Goal: Task Accomplishment & Management: Manage account settings

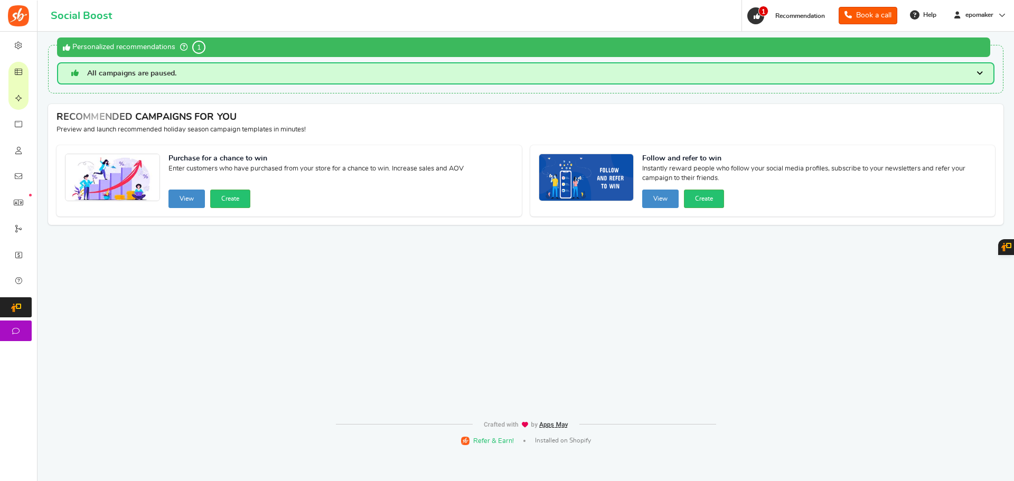
click at [0, 0] on span "Campaigns" at bounding box center [0, 0] width 0 height 0
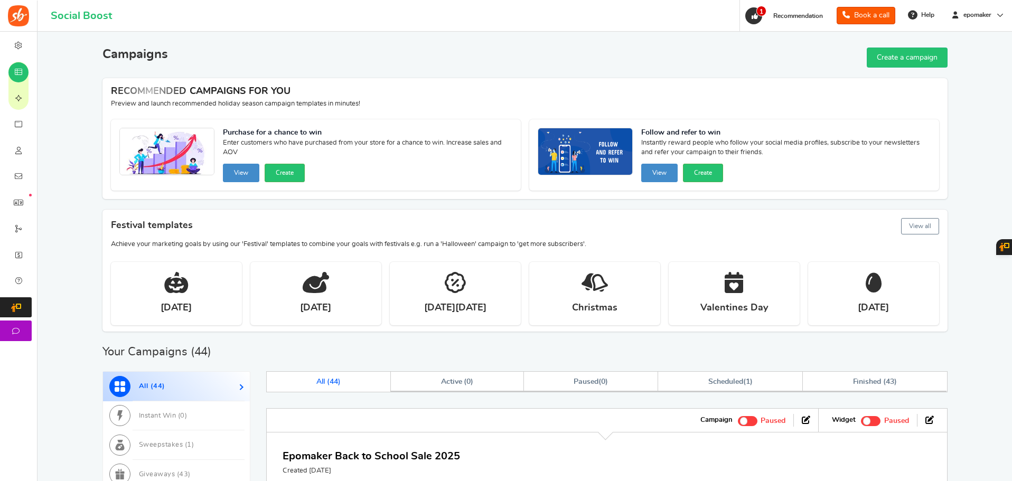
scroll to position [159, 0]
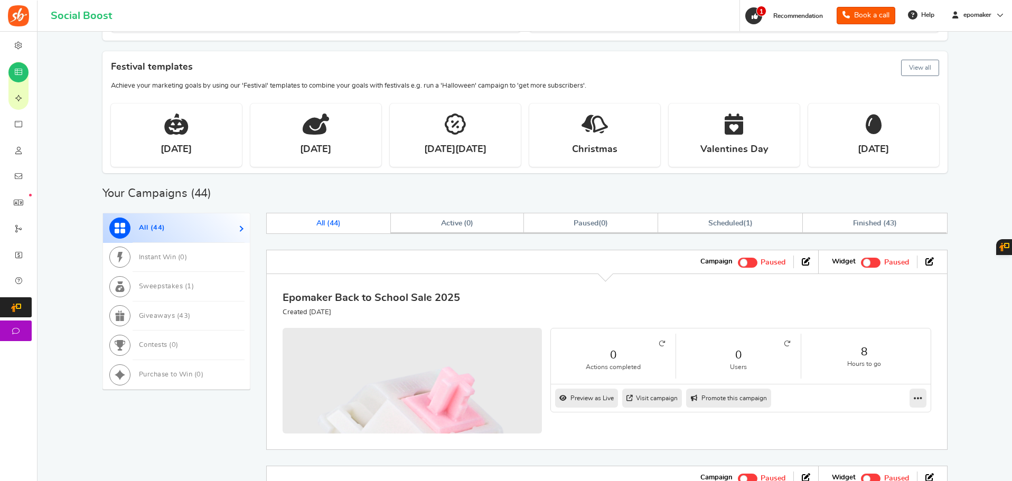
click at [407, 301] on link "Epomaker Back to School Sale 2025" at bounding box center [372, 298] width 178 height 11
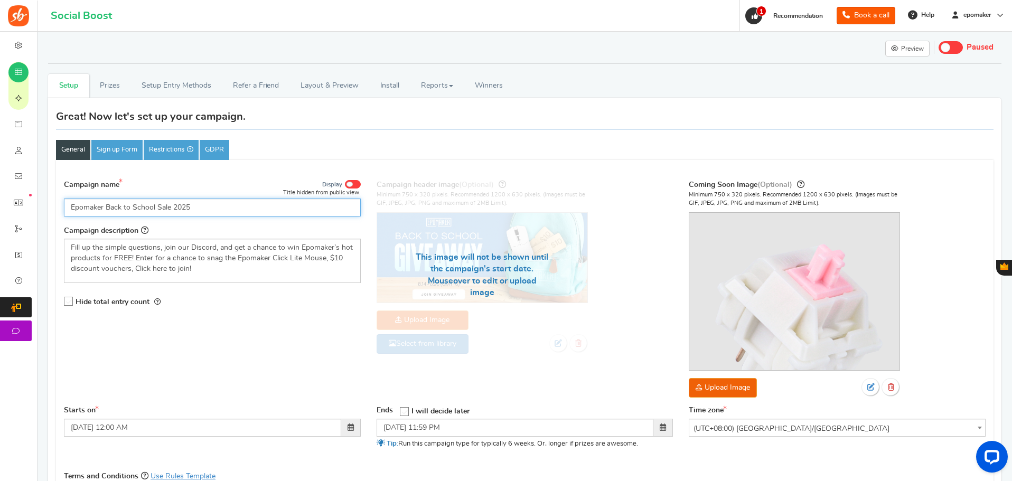
drag, startPoint x: 69, startPoint y: 211, endPoint x: 208, endPoint y: 212, distance: 139.0
click at [208, 212] on input "Epomaker Back to School Sale 2025" at bounding box center [212, 208] width 297 height 18
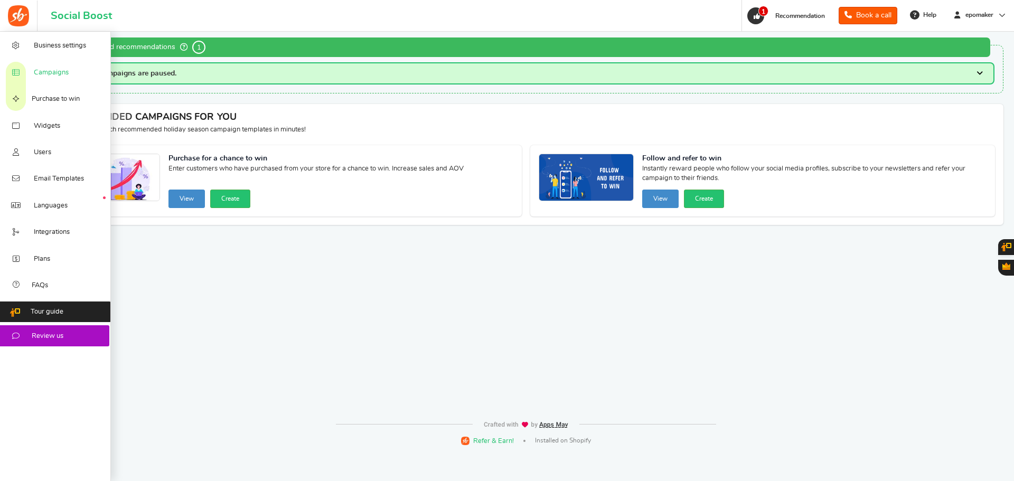
click at [41, 70] on span "Campaigns" at bounding box center [51, 73] width 35 height 10
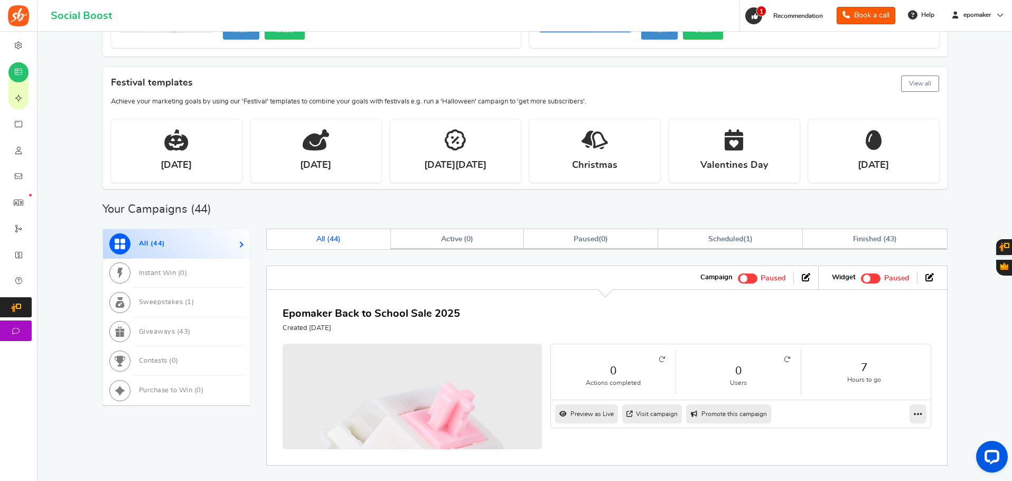
scroll to position [211, 0]
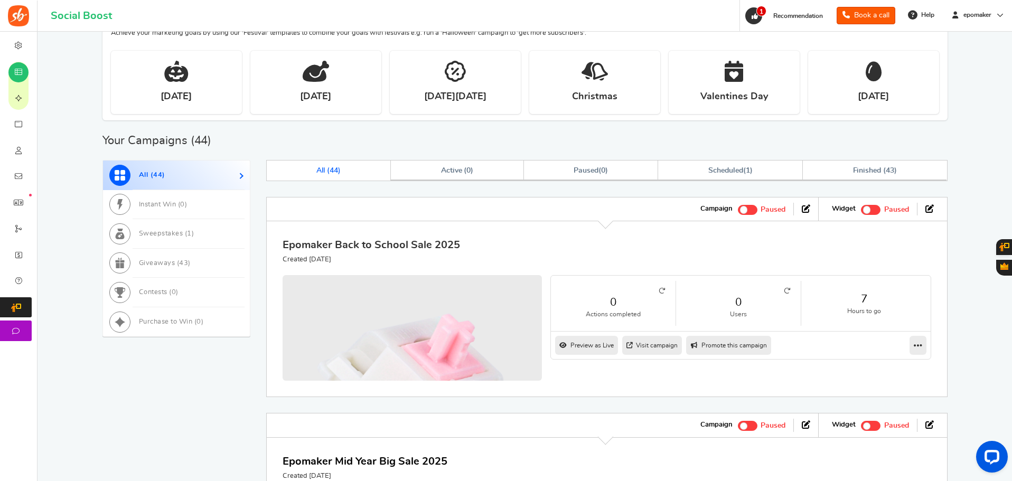
click at [425, 241] on link "Epomaker Back to School Sale 2025" at bounding box center [372, 245] width 178 height 11
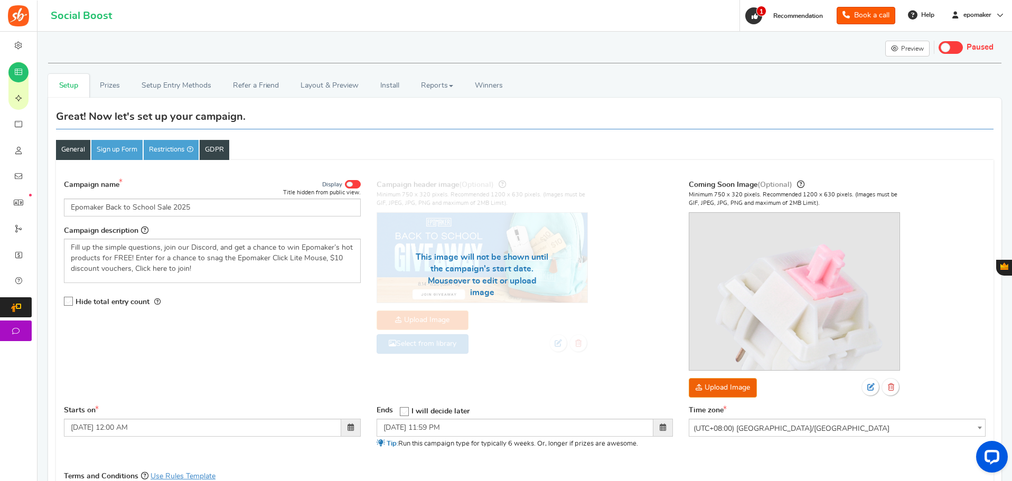
click at [224, 151] on link "GDPR" at bounding box center [215, 150] width 30 height 20
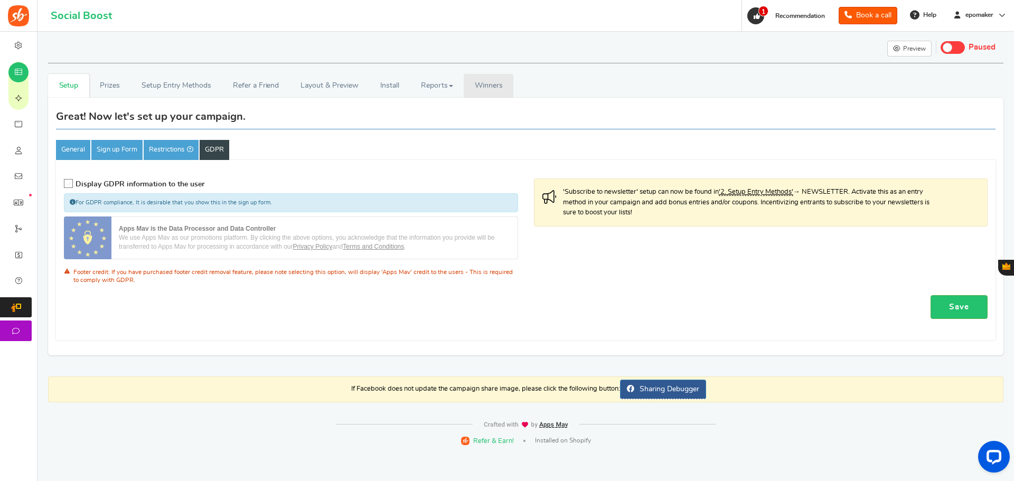
click at [502, 83] on span "Winners" at bounding box center [489, 85] width 28 height 7
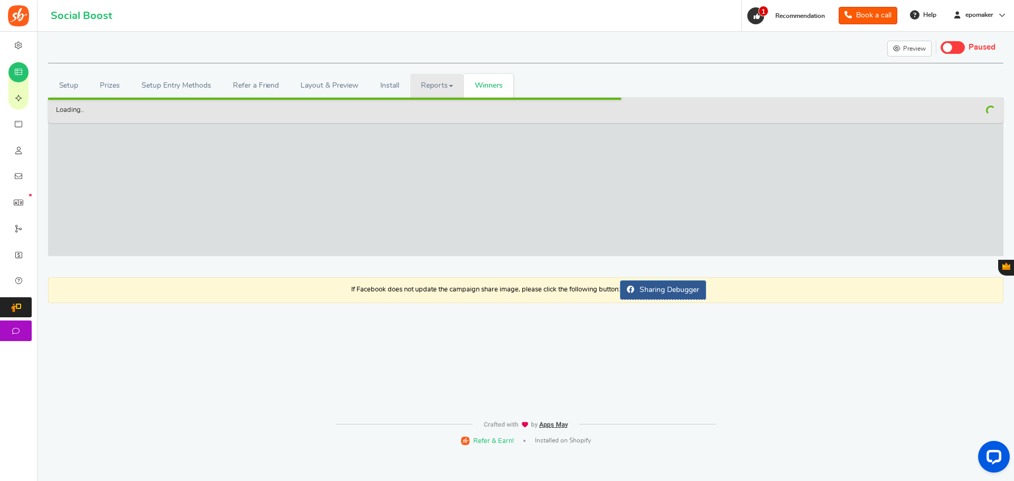
click at [450, 85] on span at bounding box center [451, 86] width 4 height 2
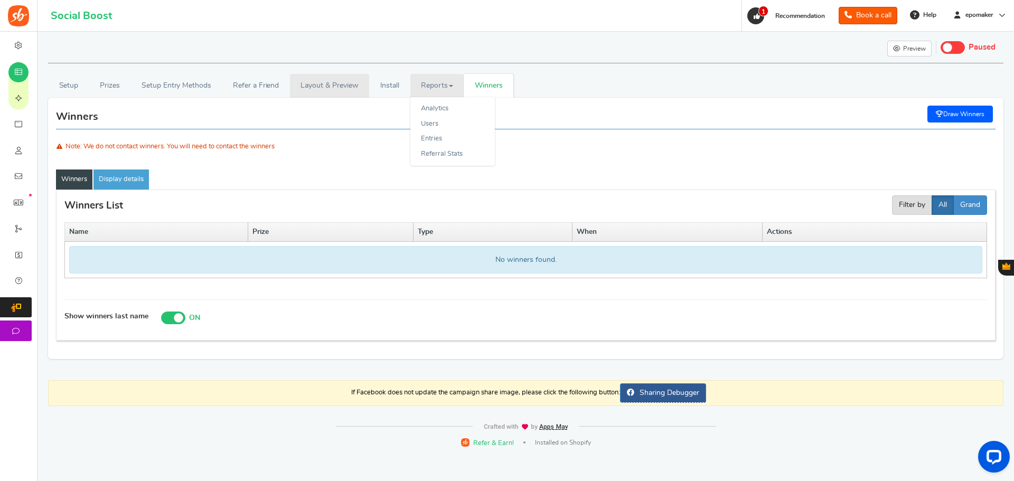
click at [342, 86] on link "Layout & Preview" at bounding box center [329, 86] width 79 height 24
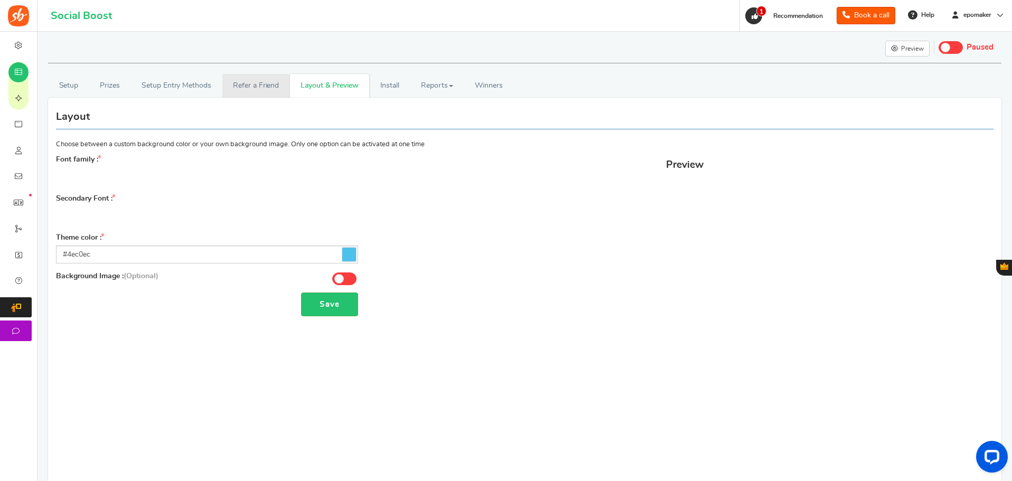
click at [249, 87] on link "Refer a Friend" at bounding box center [256, 86] width 68 height 24
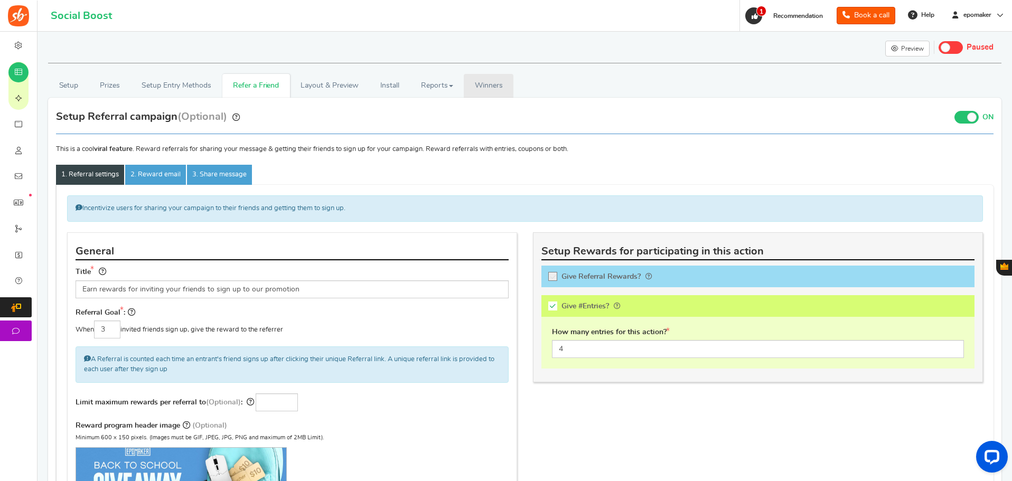
click at [490, 88] on span "Winners" at bounding box center [489, 85] width 28 height 7
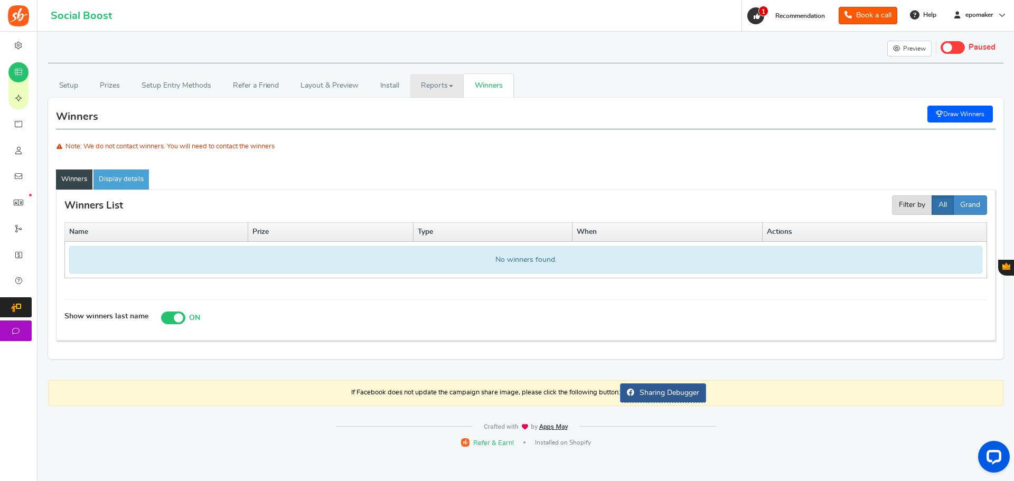
click at [429, 84] on link "Reports" at bounding box center [438, 86] width 54 height 24
click at [392, 89] on link "Install" at bounding box center [389, 86] width 41 height 24
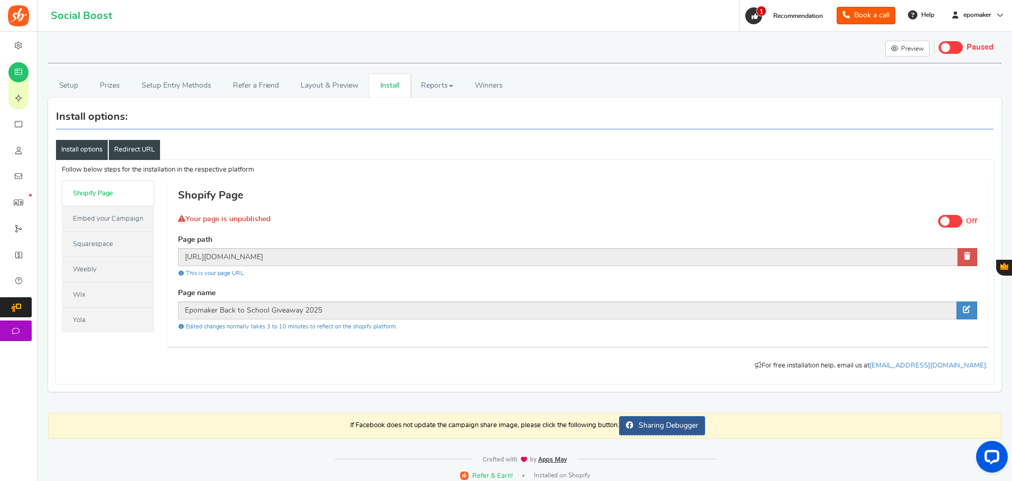
click at [134, 153] on link "Redirect URL" at bounding box center [134, 150] width 51 height 20
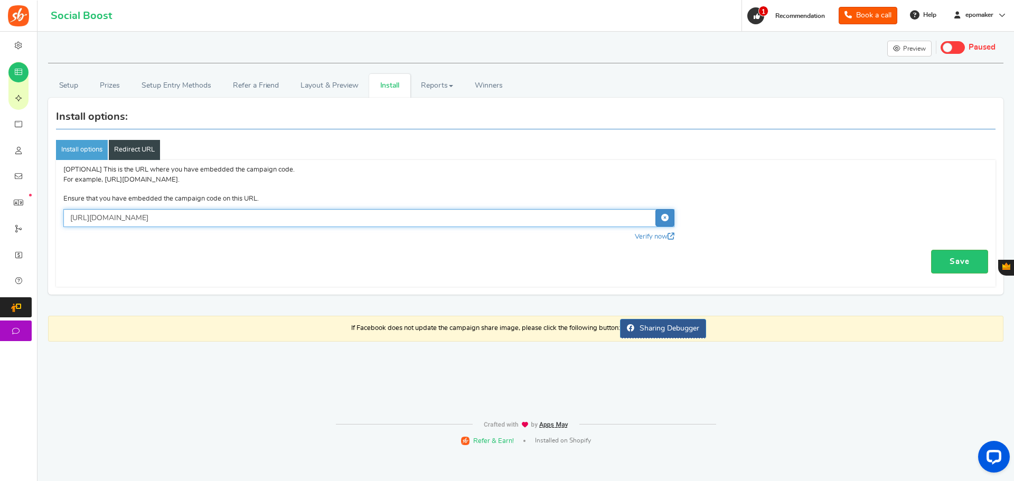
drag, startPoint x: 312, startPoint y: 218, endPoint x: 65, endPoint y: 218, distance: 246.8
click at [65, 218] on input "[URL][DOMAIN_NAME]" at bounding box center [368, 218] width 611 height 18
click at [181, 259] on div "Save" at bounding box center [525, 262] width 925 height 24
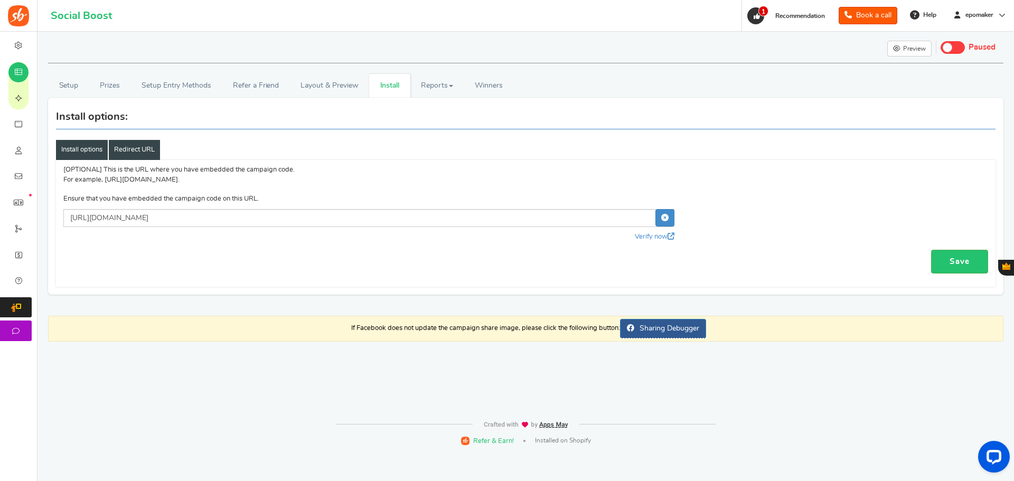
click at [77, 155] on link "Install options" at bounding box center [82, 150] width 52 height 20
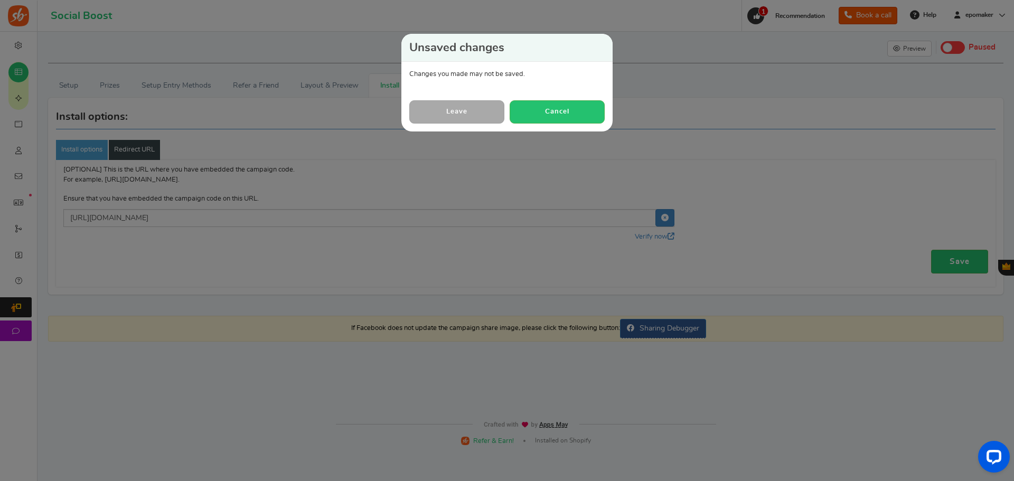
click at [480, 118] on link "Leave" at bounding box center [456, 111] width 95 height 23
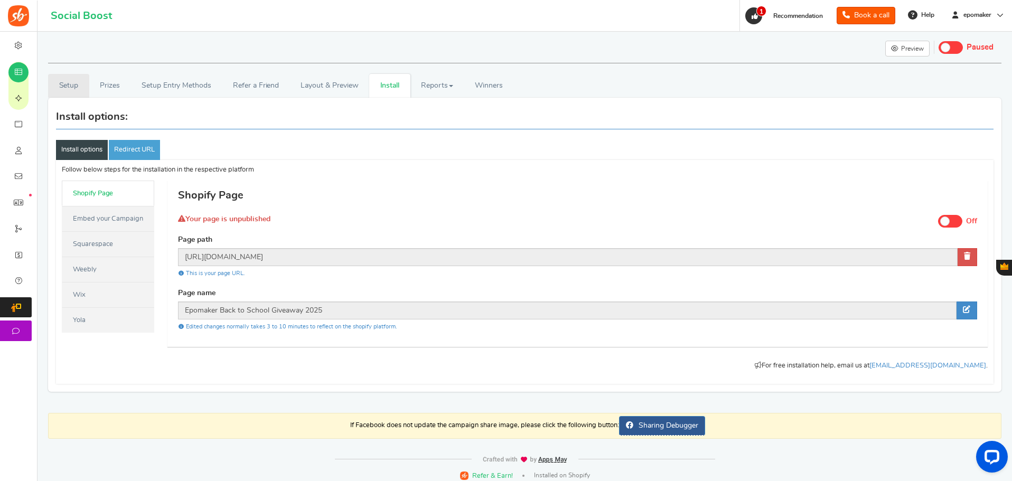
click at [78, 92] on link "Setup" at bounding box center [68, 86] width 41 height 24
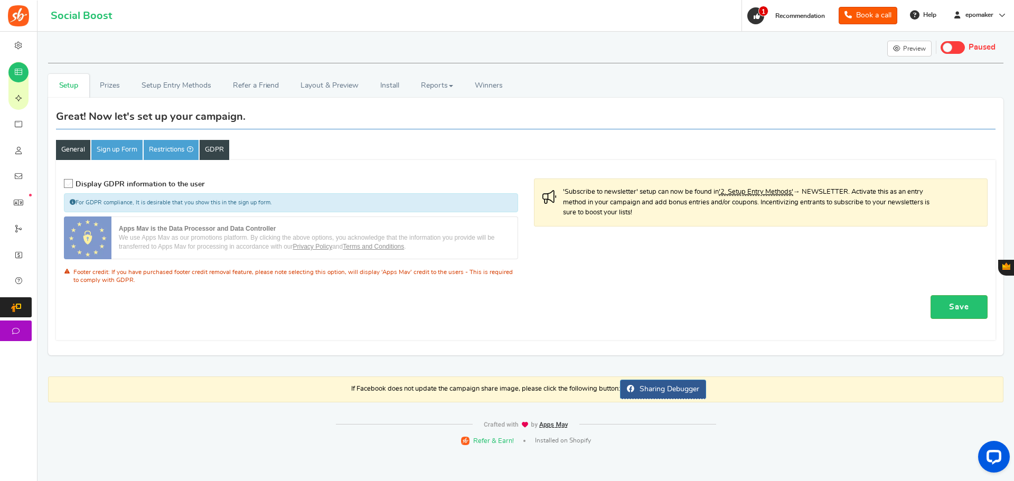
click at [72, 160] on link "General" at bounding box center [73, 150] width 34 height 20
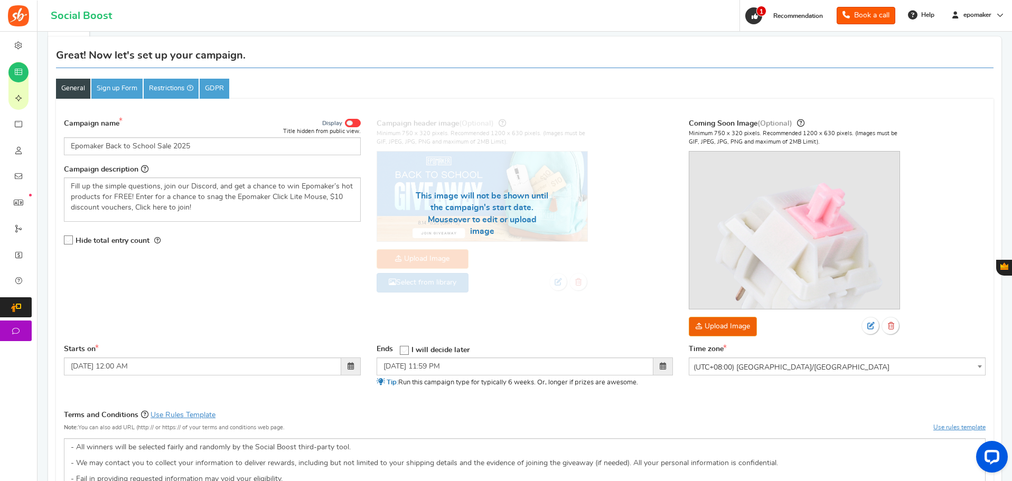
scroll to position [53, 0]
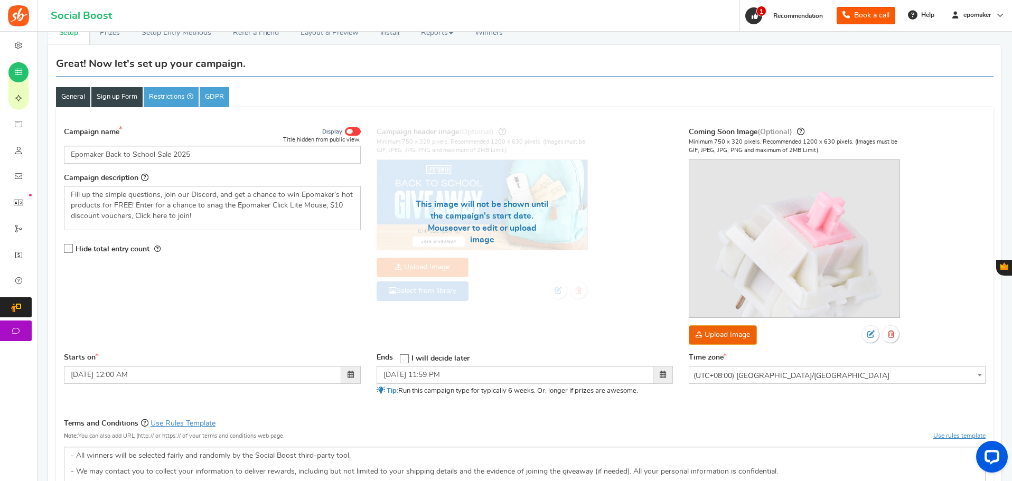
click at [113, 99] on link "Sign up Form" at bounding box center [116, 97] width 51 height 20
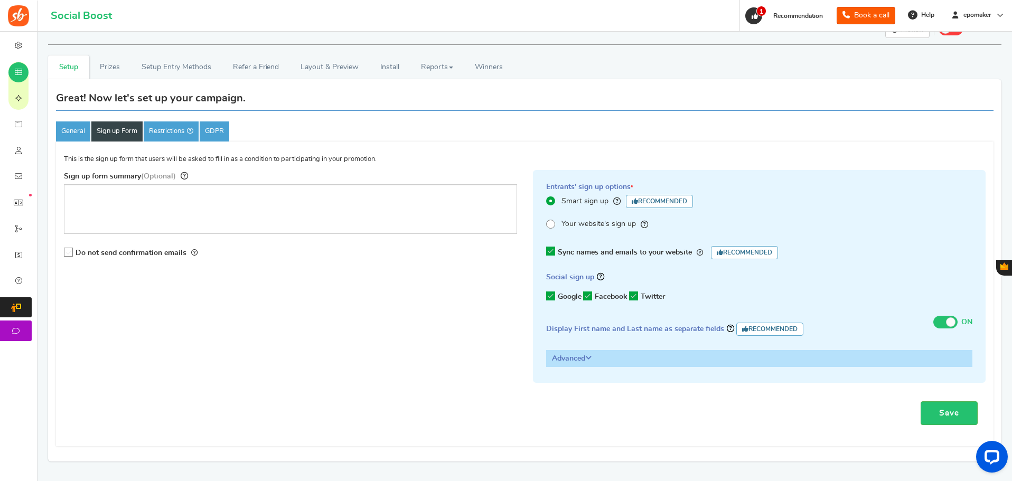
scroll to position [0, 0]
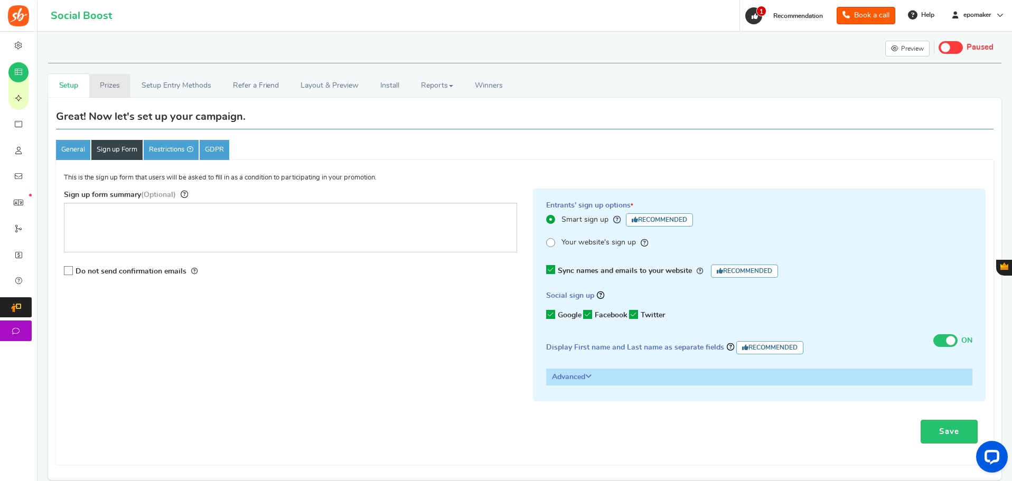
click at [115, 81] on link "Prizes" at bounding box center [110, 86] width 42 height 24
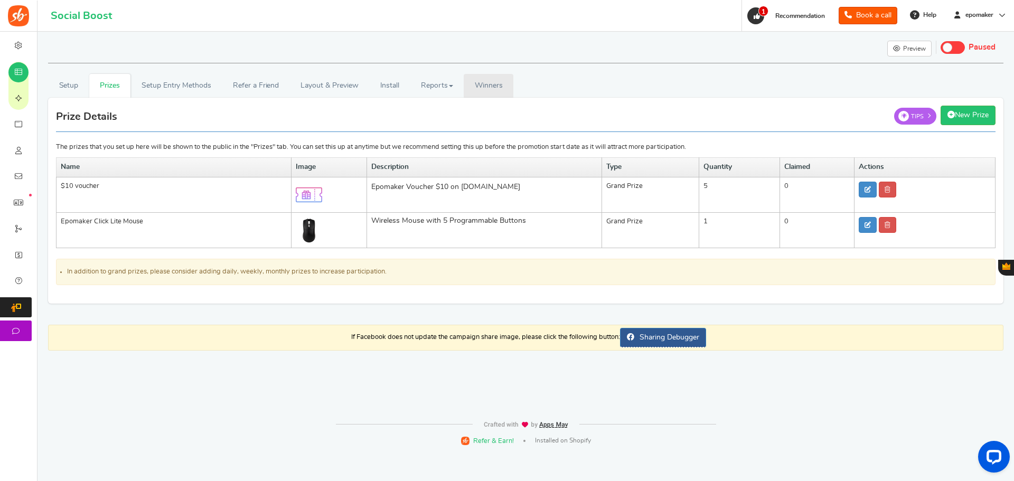
click at [497, 86] on span "Winners" at bounding box center [489, 85] width 28 height 7
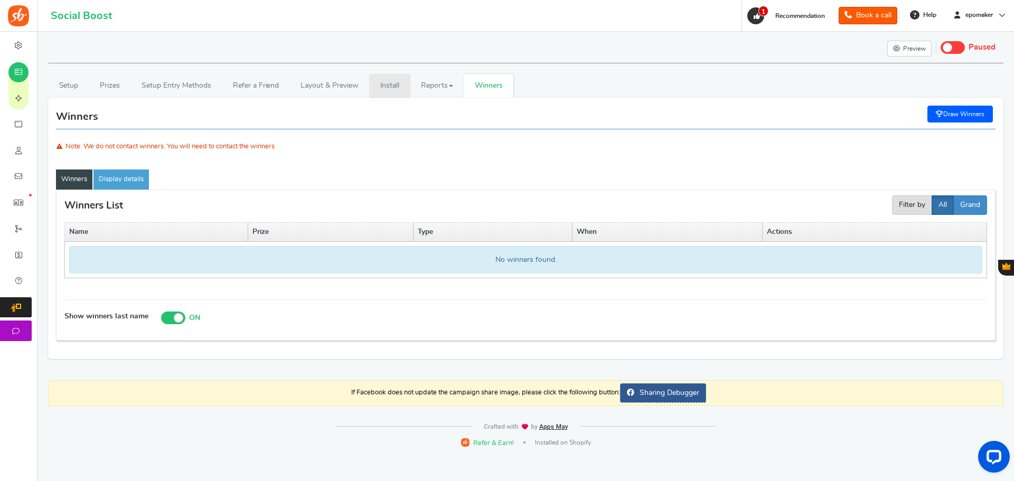
click at [399, 86] on link "Install" at bounding box center [389, 86] width 41 height 24
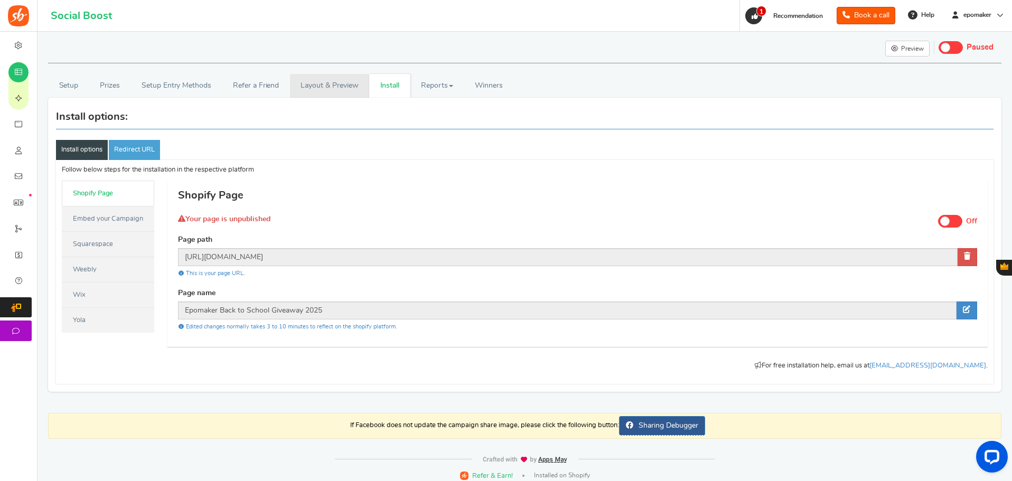
click at [315, 75] on link "Layout & Preview" at bounding box center [329, 86] width 79 height 24
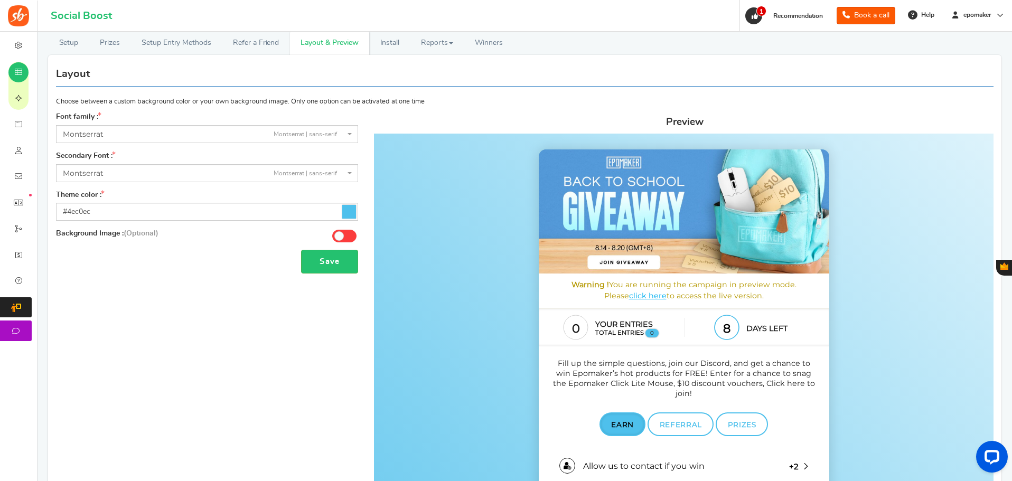
scroll to position [10, 0]
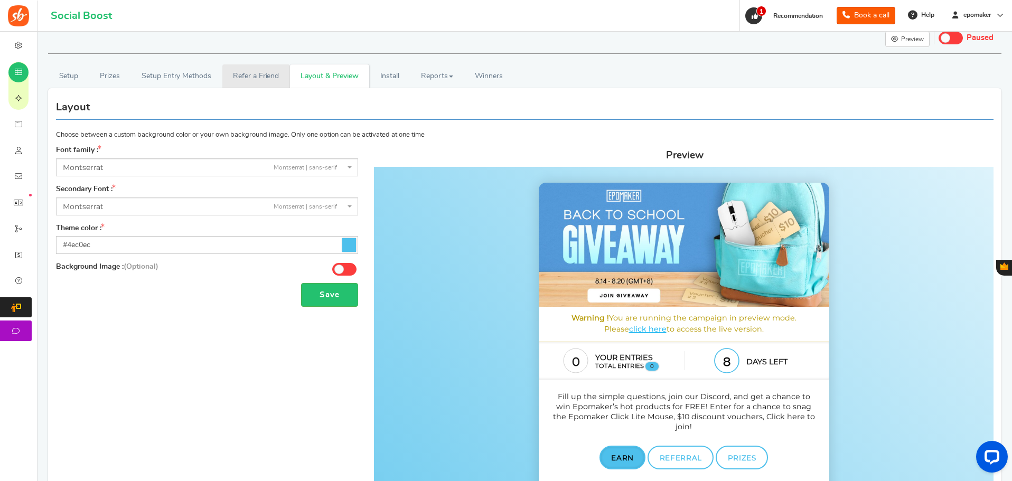
click at [241, 76] on link "Refer a Friend" at bounding box center [256, 76] width 68 height 24
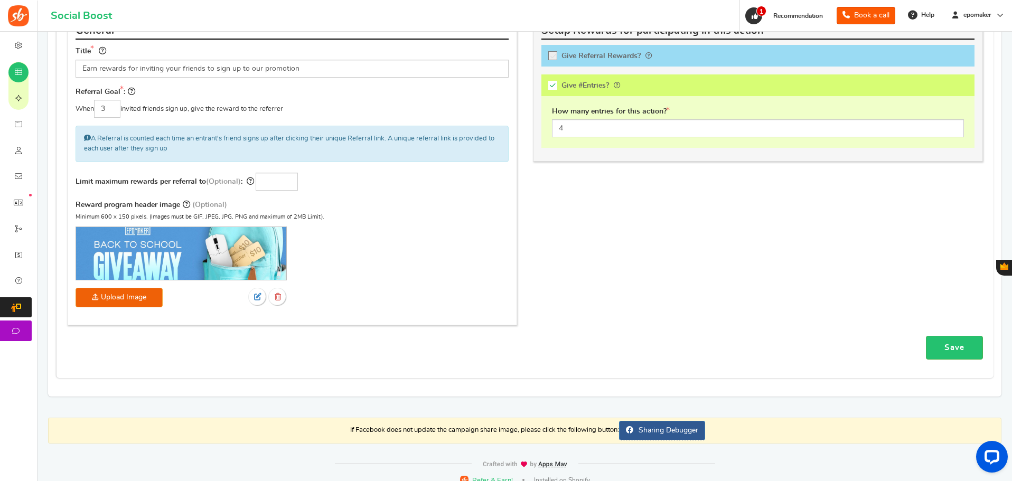
scroll to position [115, 0]
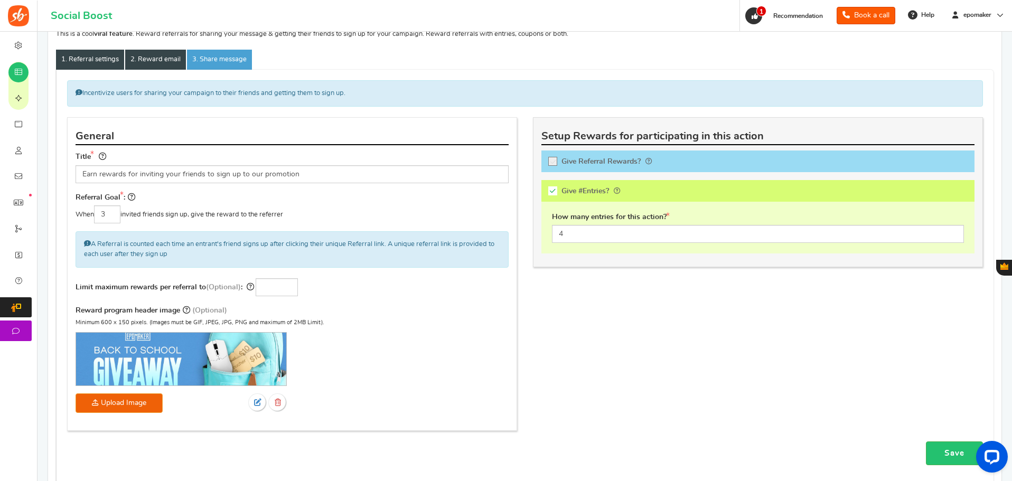
click at [143, 57] on link "2. Reward email" at bounding box center [155, 60] width 61 height 20
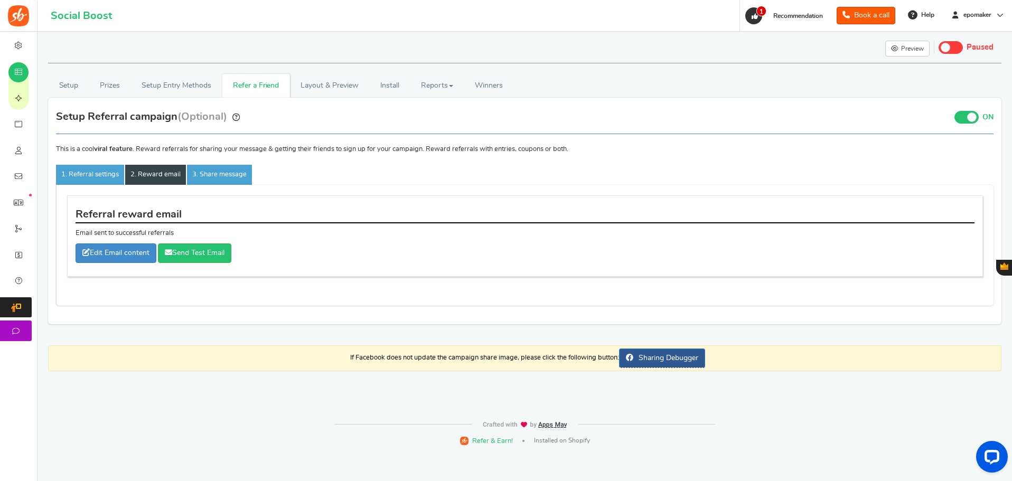
scroll to position [0, 0]
click at [215, 169] on link "3. Share message" at bounding box center [219, 175] width 65 height 20
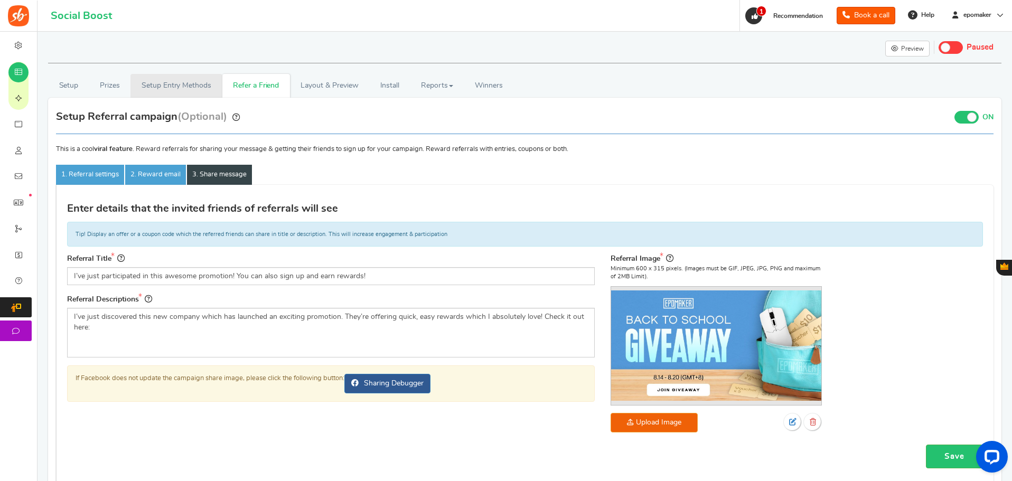
click at [179, 84] on link "Setup Entry Methods" at bounding box center [176, 86] width 91 height 24
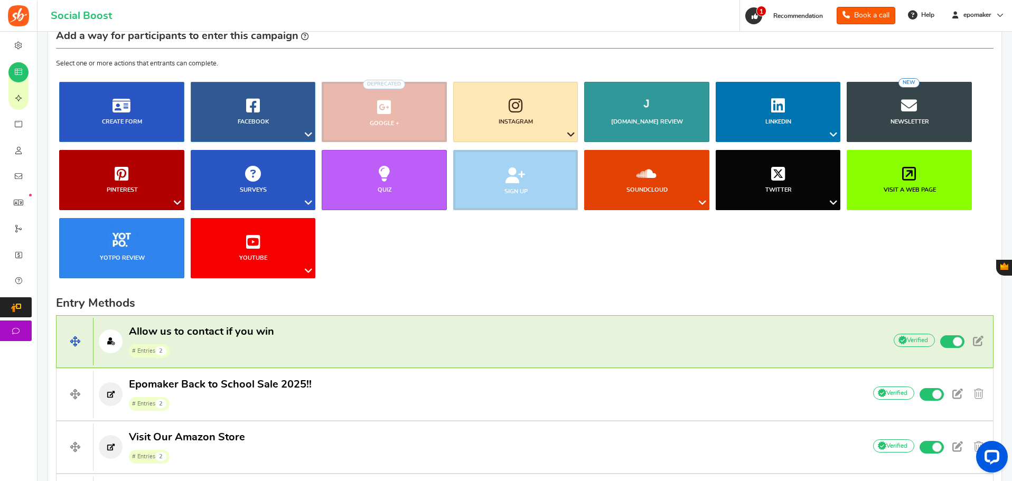
scroll to position [159, 0]
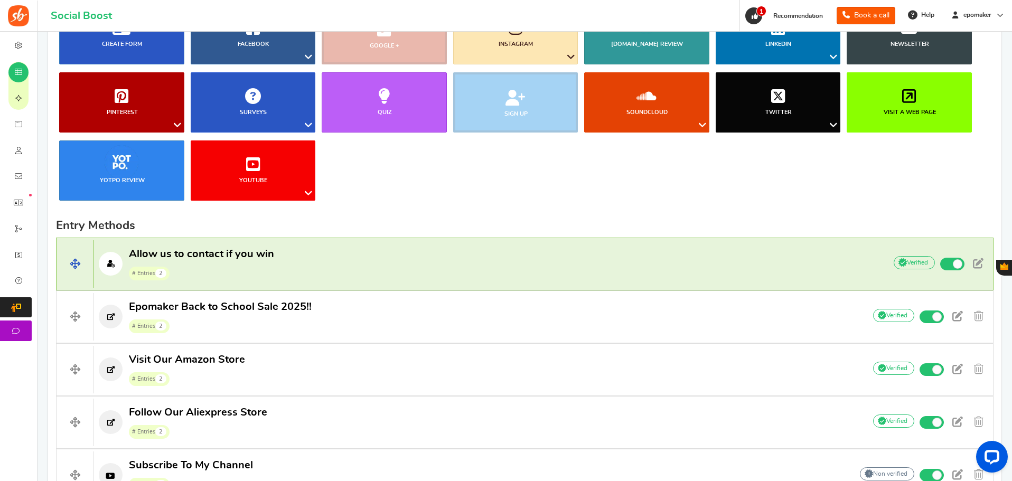
click at [554, 264] on p "Allow us to contact if you win # Entries 2" at bounding box center [485, 264] width 782 height 34
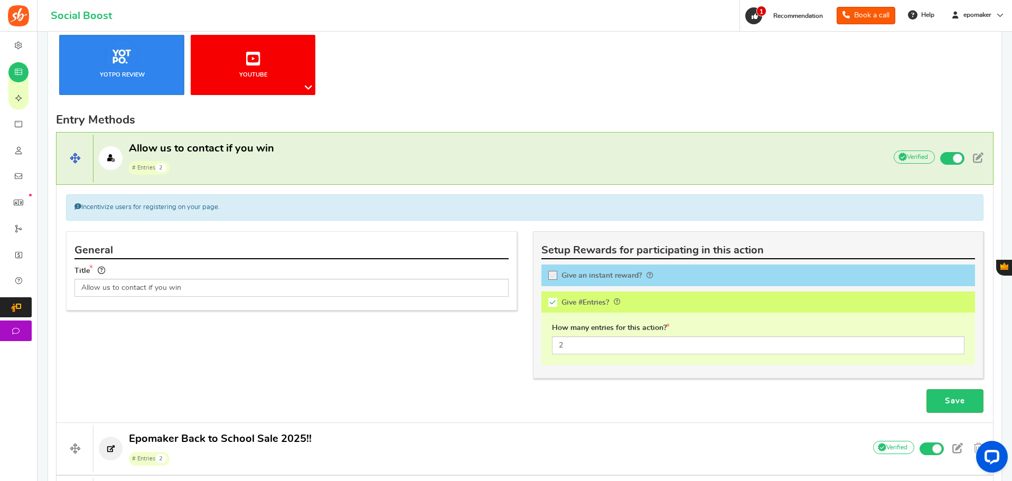
click at [520, 149] on p "Allow us to contact if you win # Entries 2" at bounding box center [485, 159] width 782 height 34
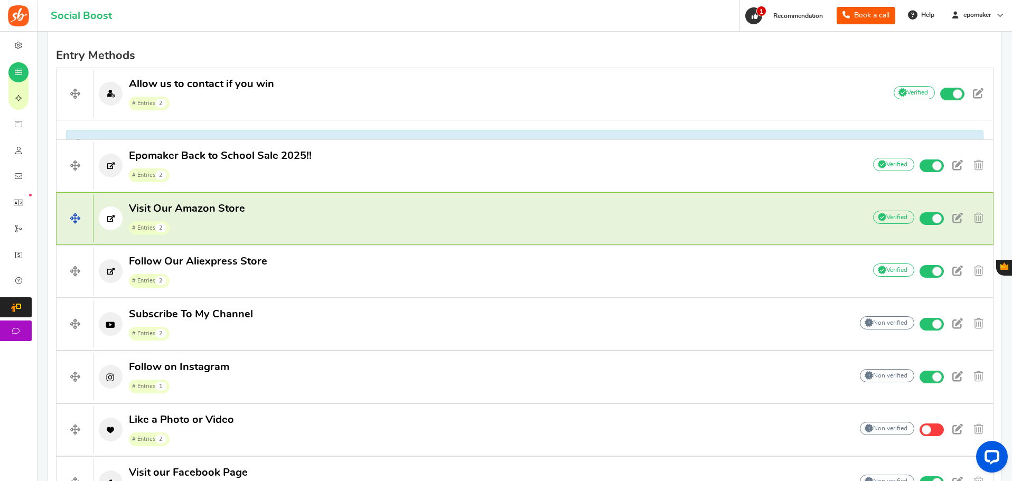
scroll to position [370, 0]
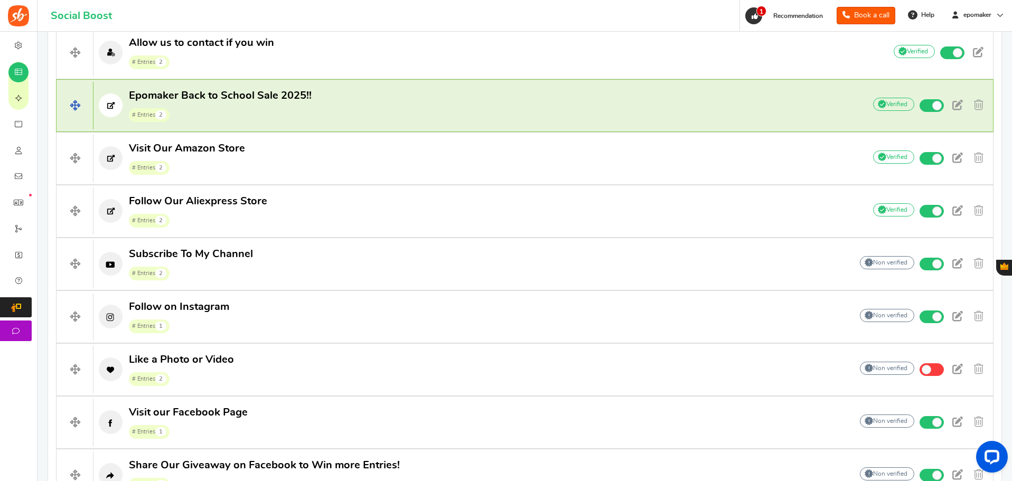
click at [487, 106] on p "Epomaker Back to School Sale 2025!! # Entries 2" at bounding box center [474, 106] width 761 height 34
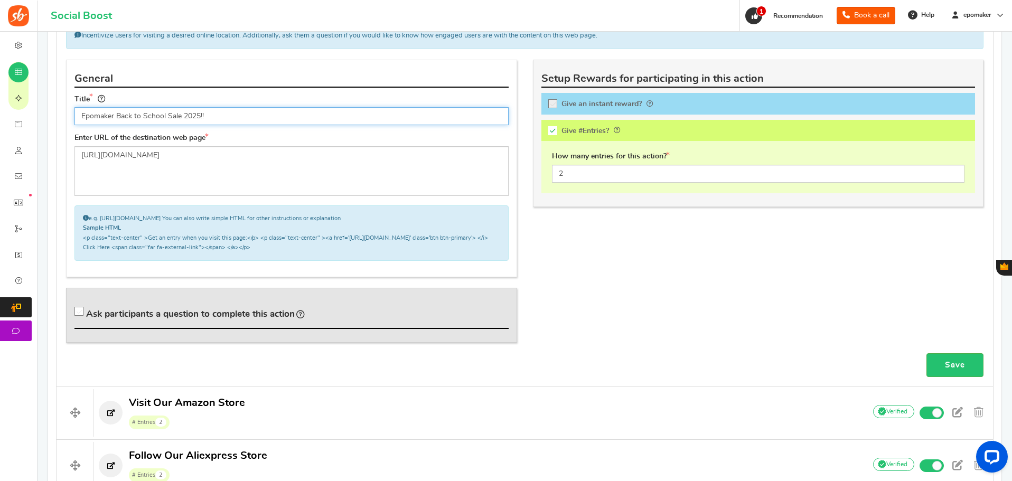
scroll to position [423, 0]
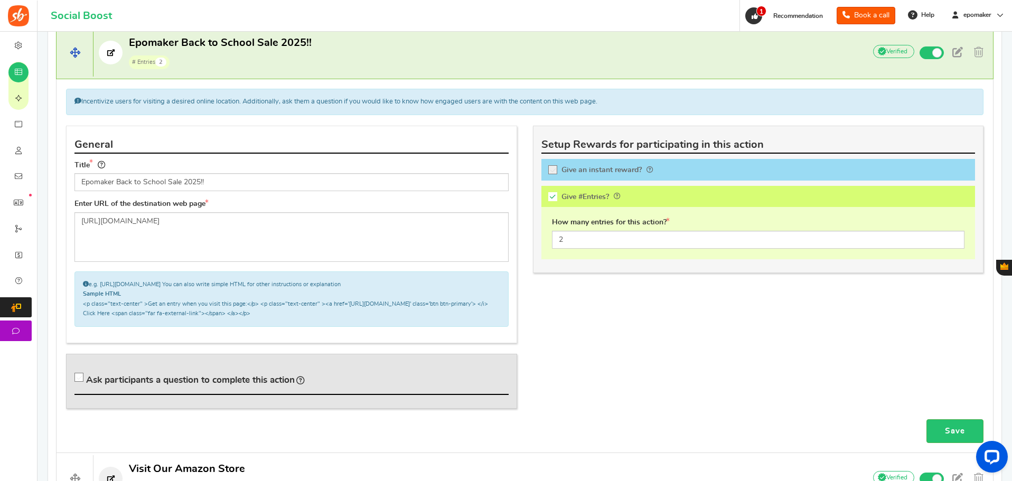
click at [395, 63] on p "Epomaker Back to School Sale 2025!! # Entries 2" at bounding box center [474, 53] width 761 height 34
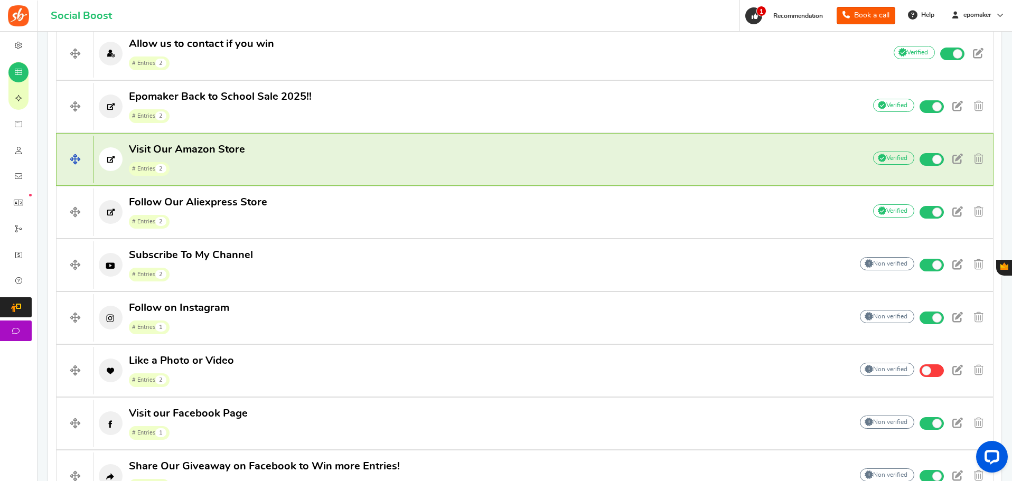
scroll to position [317, 0]
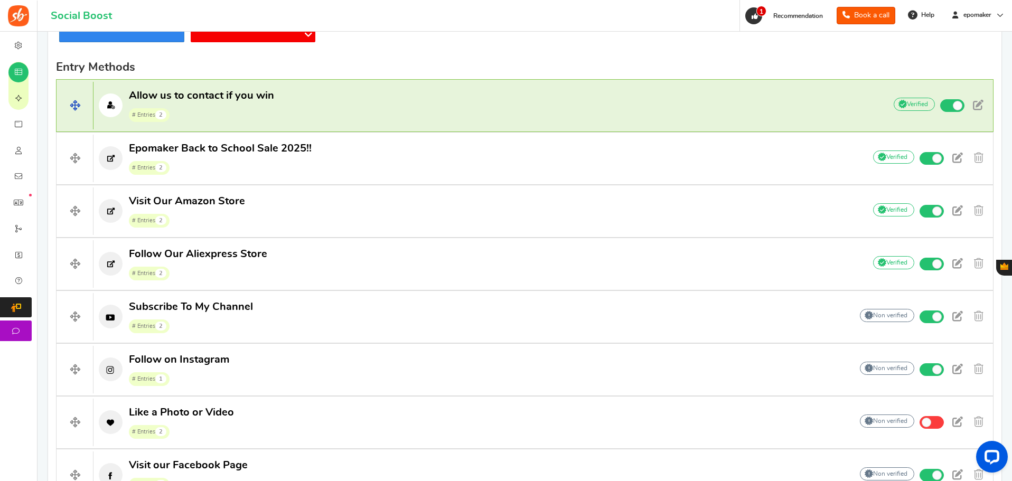
click at [238, 114] on span "# Entries 2" at bounding box center [201, 115] width 145 height 16
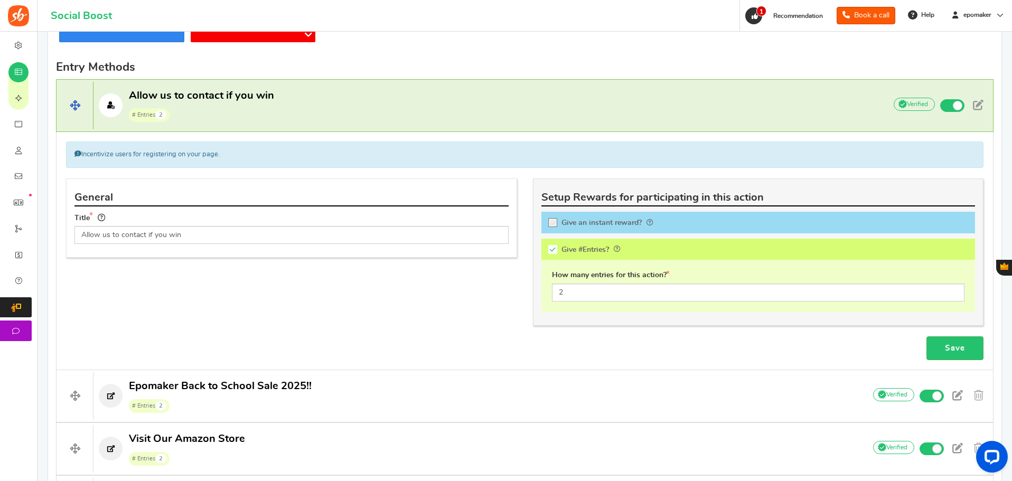
click at [418, 114] on p "Allow us to contact if you win # Entries 2" at bounding box center [485, 106] width 782 height 34
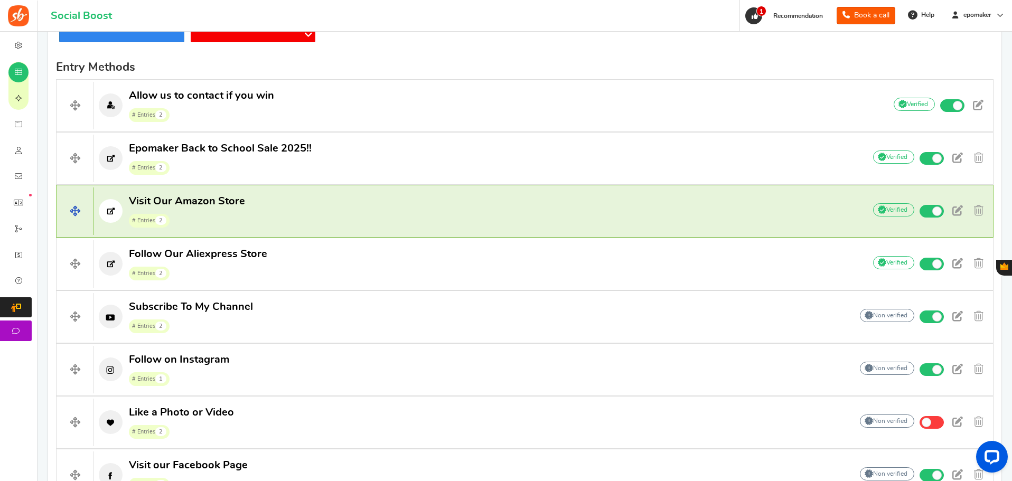
click at [405, 231] on h4 "Visit Our Amazon Store # Entries 2 Add Your API credentials Non verified Due to…" at bounding box center [525, 211] width 938 height 53
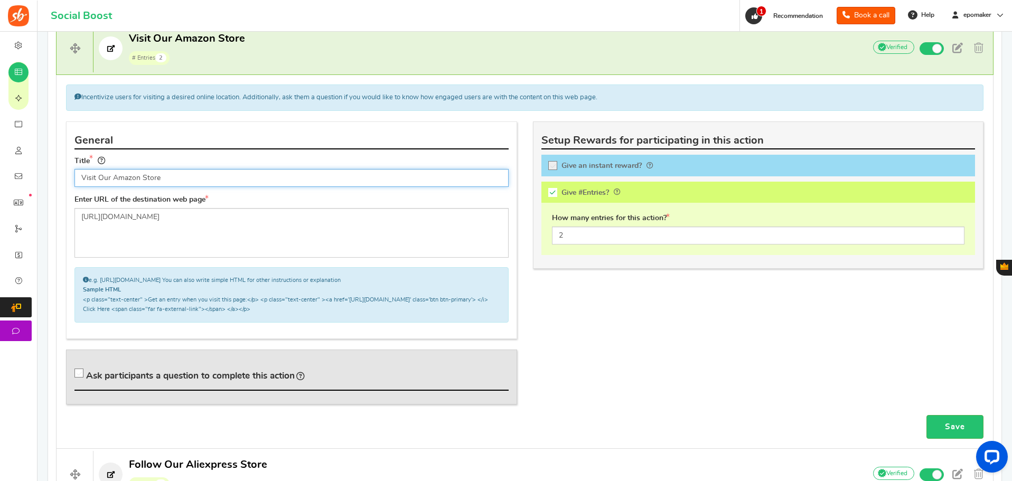
scroll to position [423, 0]
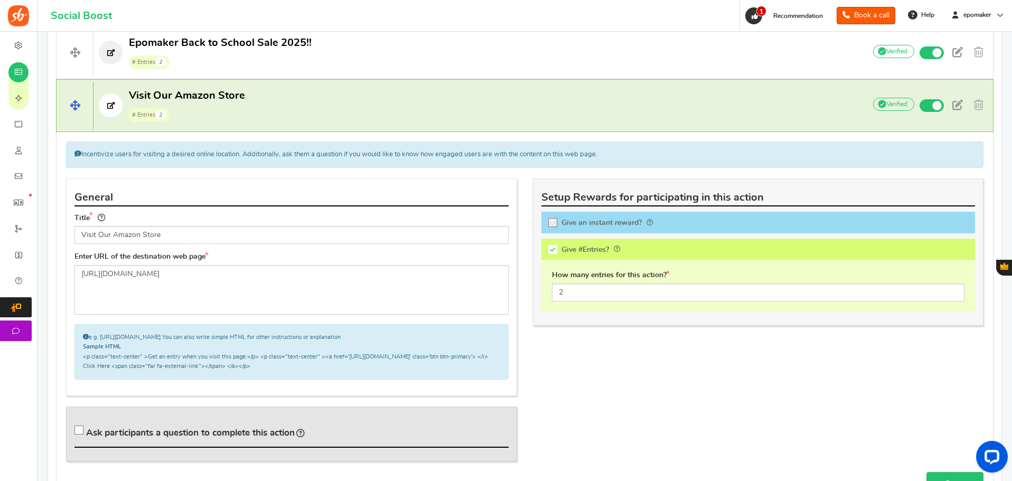
click at [333, 97] on p "Visit Our Amazon Store # Entries 2" at bounding box center [474, 106] width 761 height 34
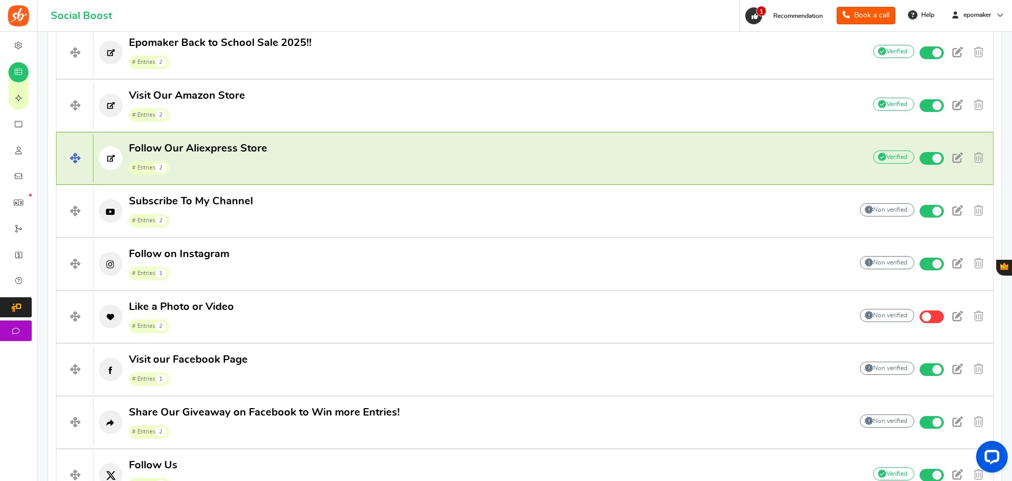
click at [338, 178] on h4 "Follow Our Aliexpress Store # Entries 2 Add Your API credentials Non verified D…" at bounding box center [525, 158] width 938 height 53
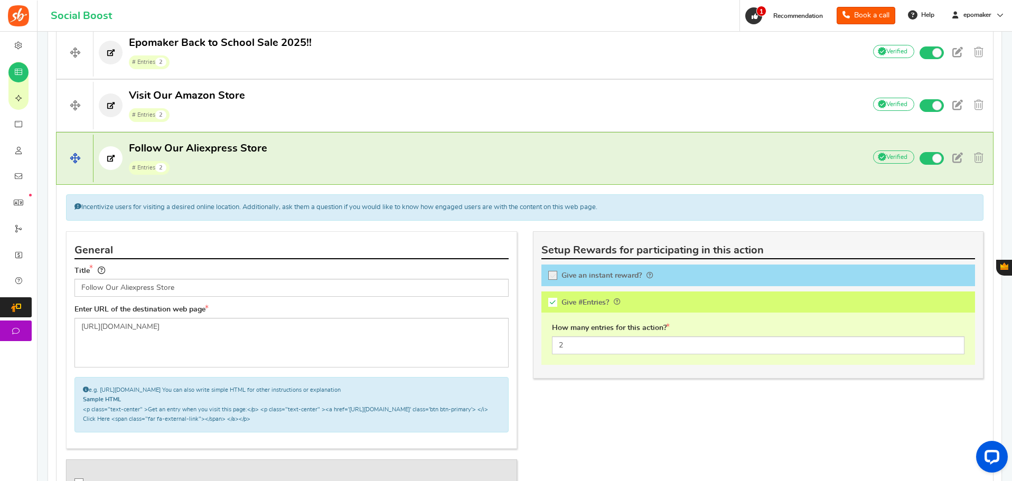
click at [338, 178] on h4 "Follow Our Aliexpress Store # Entries 2 Add Your API credentials Non verified D…" at bounding box center [525, 158] width 938 height 53
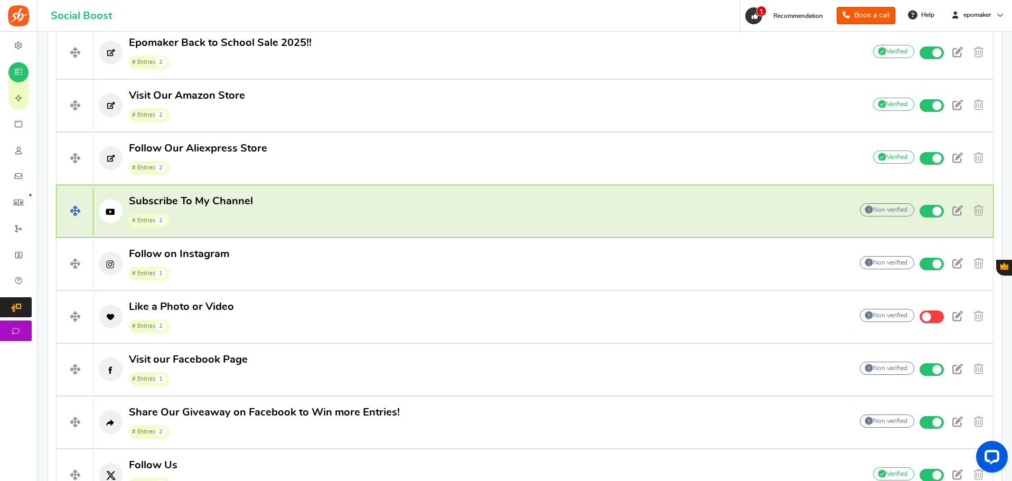
click at [351, 230] on h4 "Subscribe To My Channel # Entries 2 Add Your API credentials Non verified Due t…" at bounding box center [525, 211] width 938 height 53
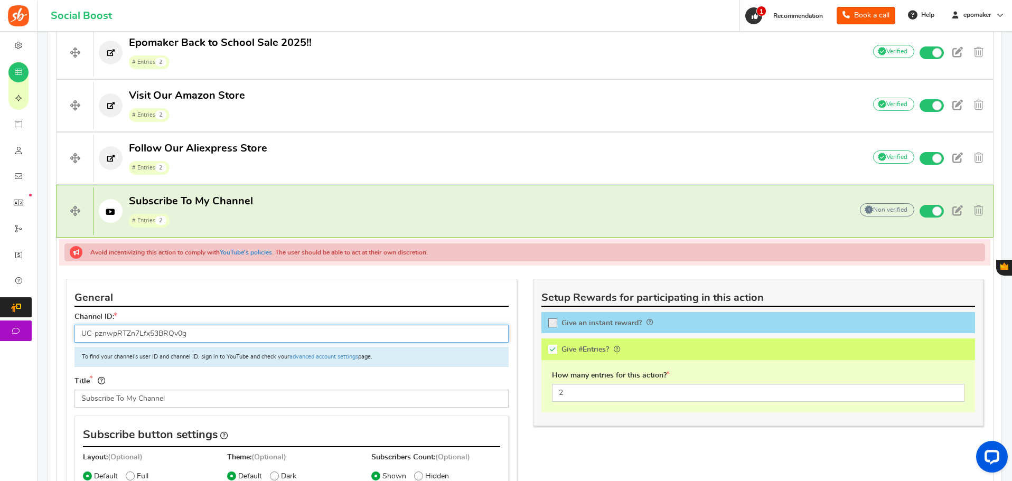
scroll to position [528, 0]
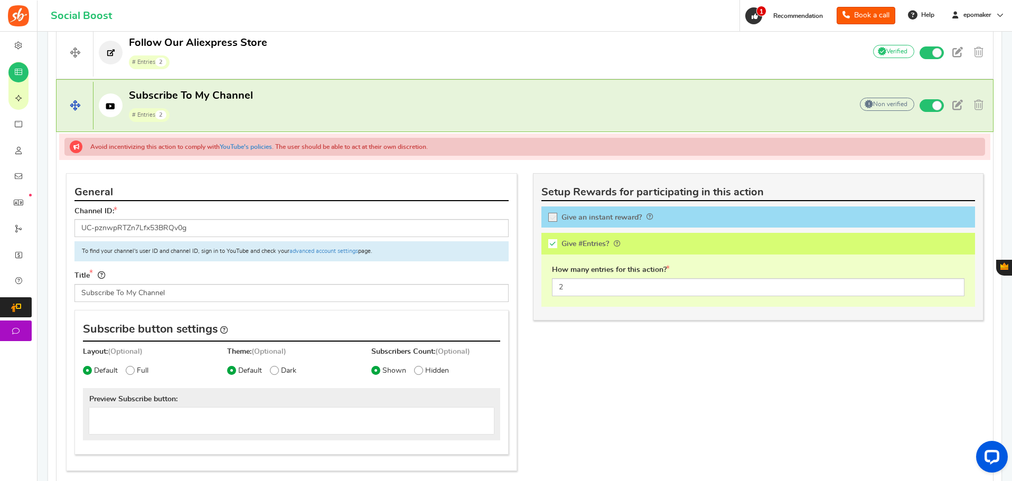
click at [436, 103] on p "Subscribe To My Channel # Entries 2" at bounding box center [468, 106] width 748 height 34
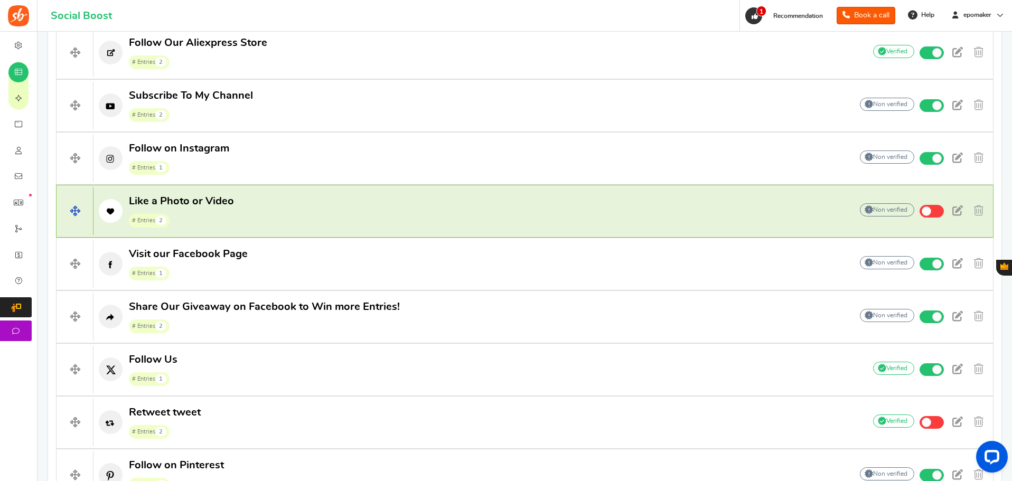
click at [309, 236] on h4 "Like a Photo or Video # Entries 2 Add Your API credentials Non verified Due to …" at bounding box center [525, 211] width 938 height 53
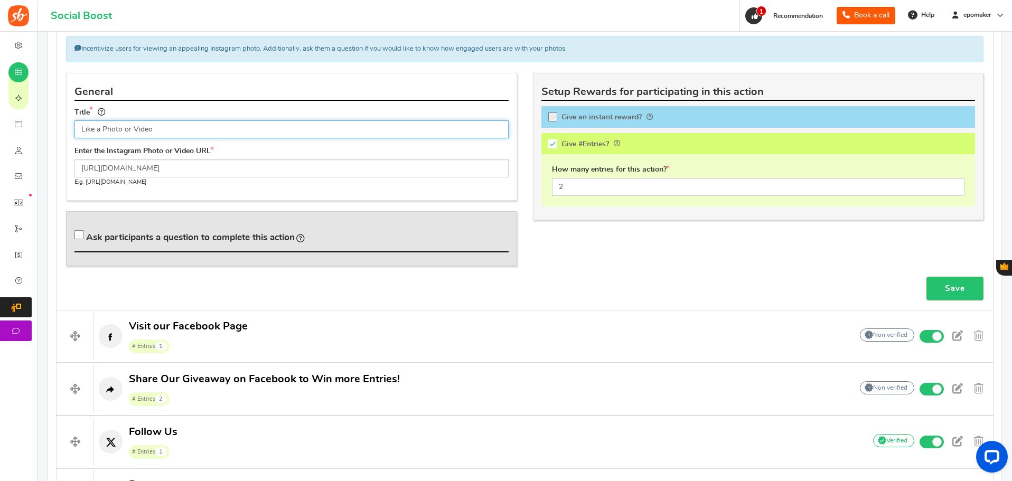
scroll to position [634, 0]
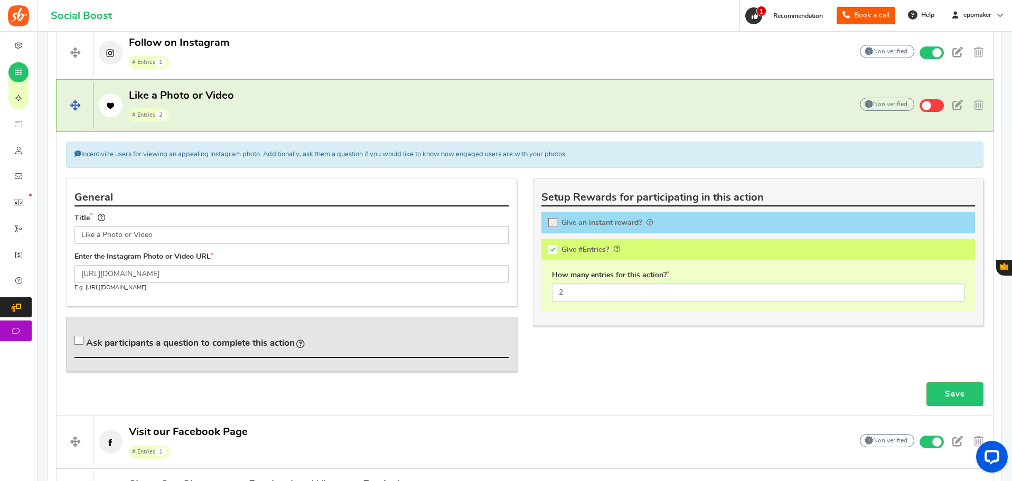
click at [311, 115] on p "Like a Photo or Video # Entries 2" at bounding box center [468, 106] width 748 height 34
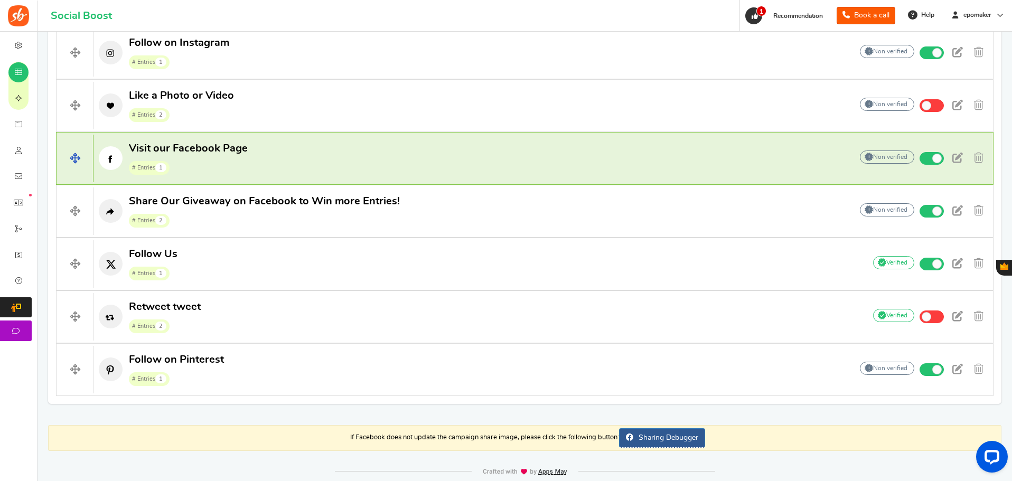
click at [445, 172] on p "Visit our Facebook Page # Entries 1" at bounding box center [468, 159] width 748 height 34
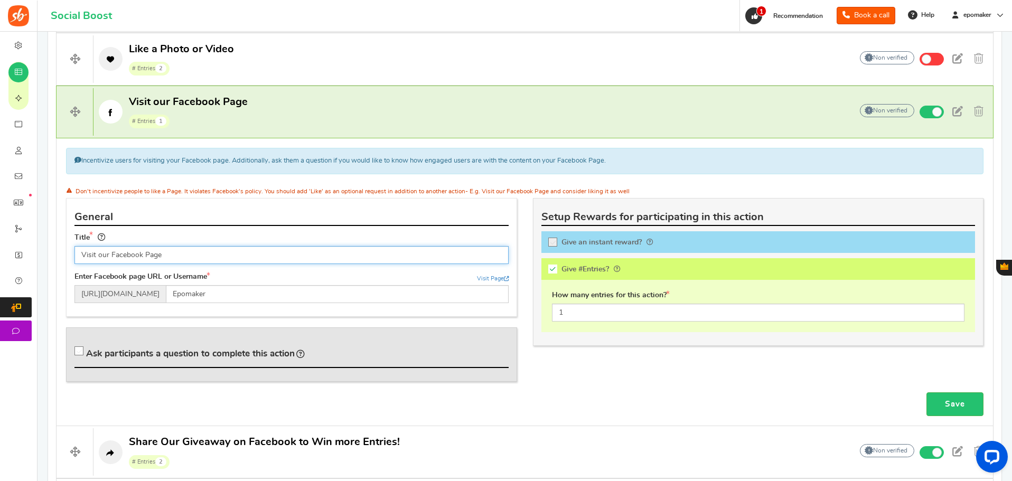
scroll to position [581, 0]
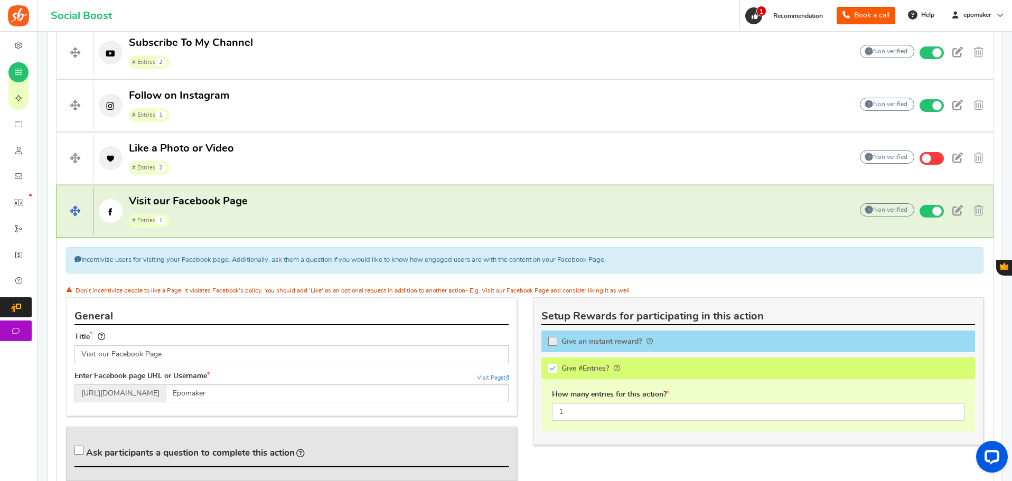
click at [310, 222] on p "Visit our Facebook Page # Entries 1" at bounding box center [468, 211] width 748 height 34
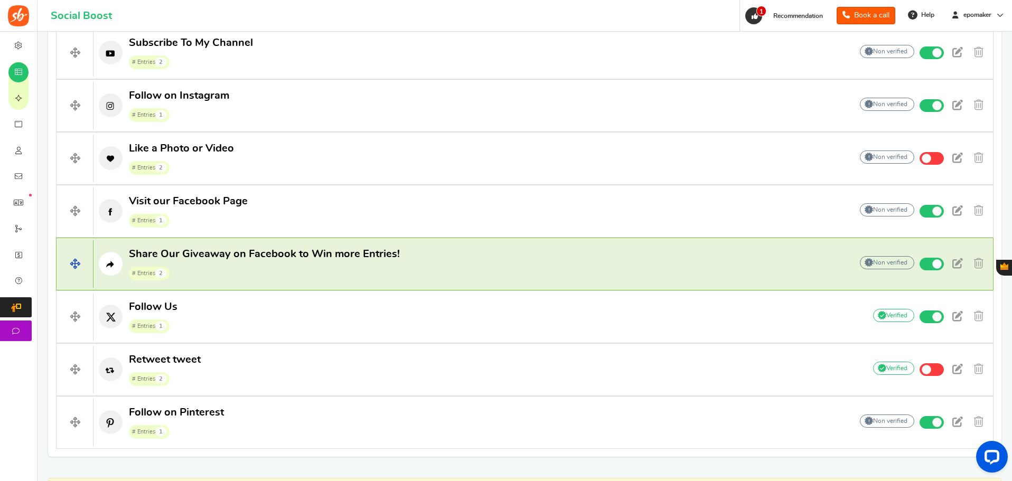
click at [381, 268] on span "# Entries 2" at bounding box center [264, 273] width 271 height 16
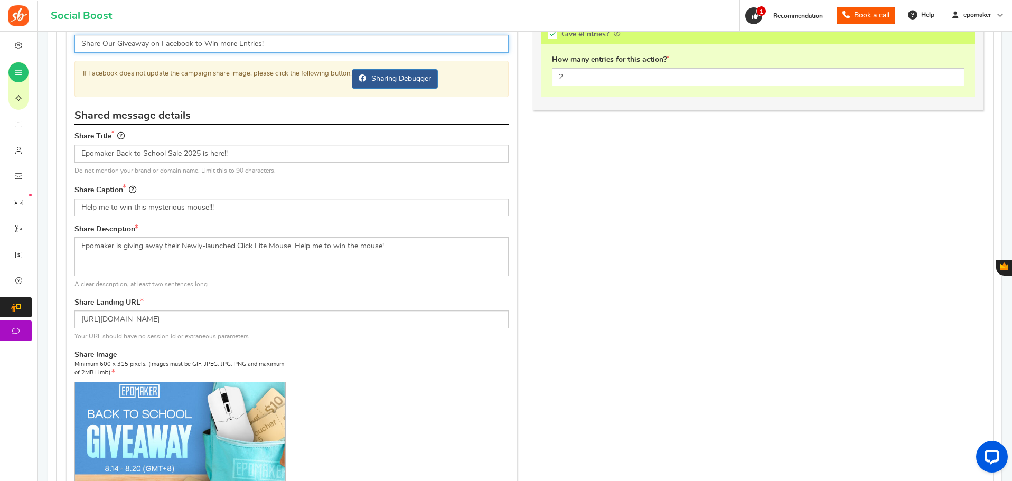
scroll to position [951, 0]
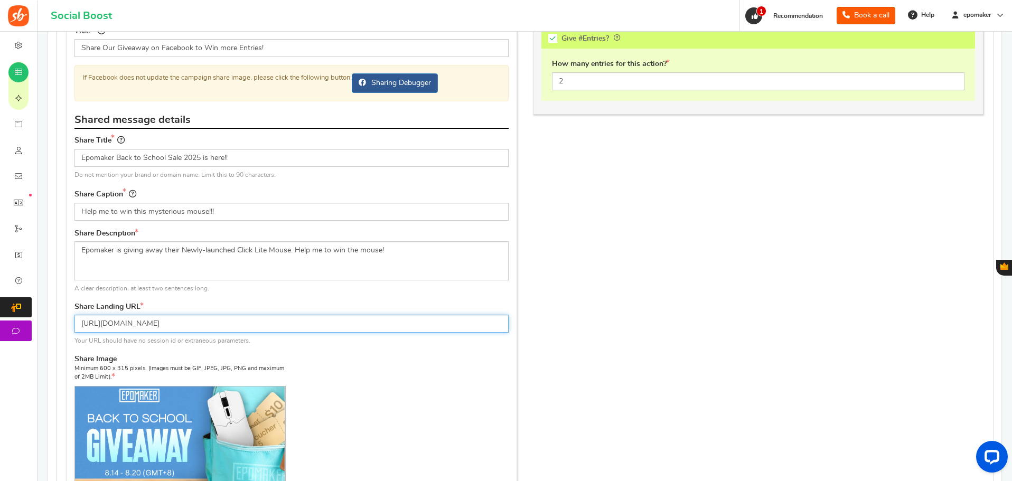
click at [384, 320] on input "[URL][DOMAIN_NAME]" at bounding box center [292, 324] width 434 height 18
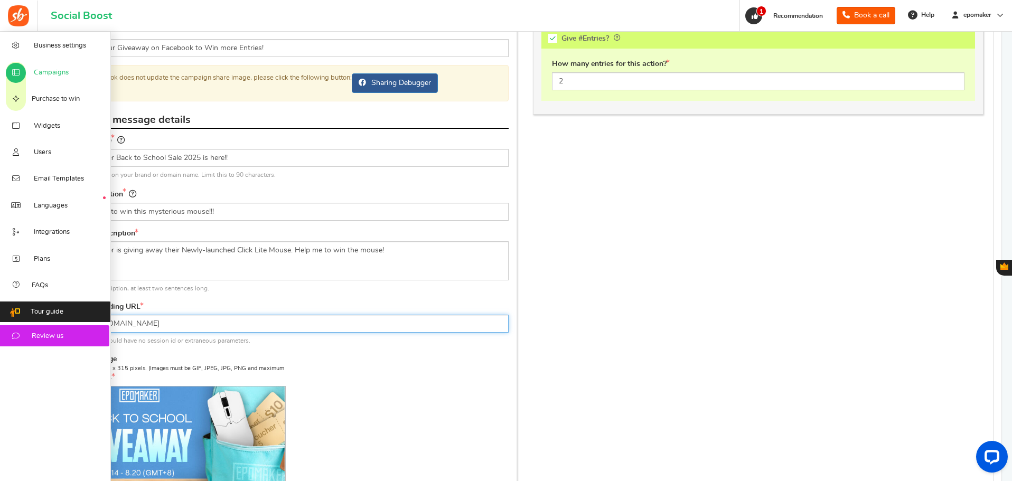
drag, startPoint x: 353, startPoint y: 325, endPoint x: 0, endPoint y: 332, distance: 353.0
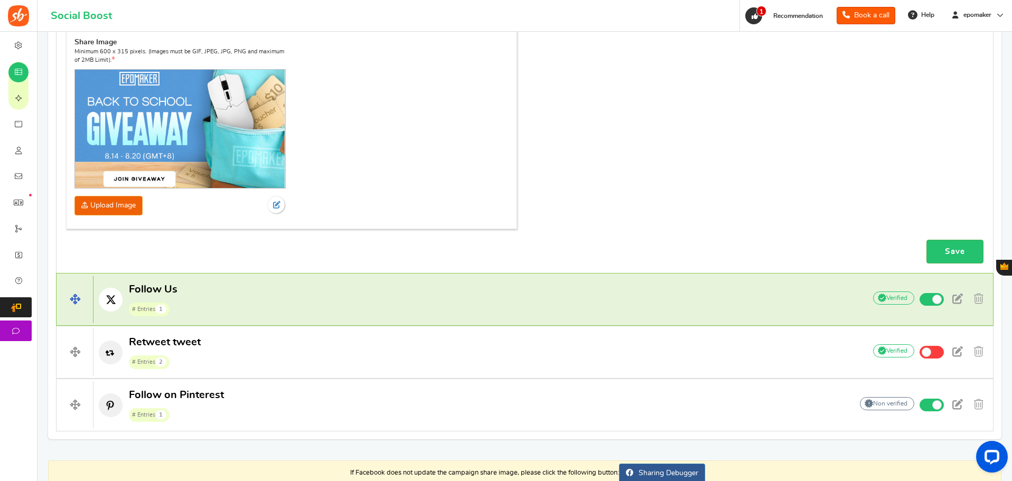
click at [408, 288] on p "Follow Us # Entries 1" at bounding box center [474, 300] width 761 height 34
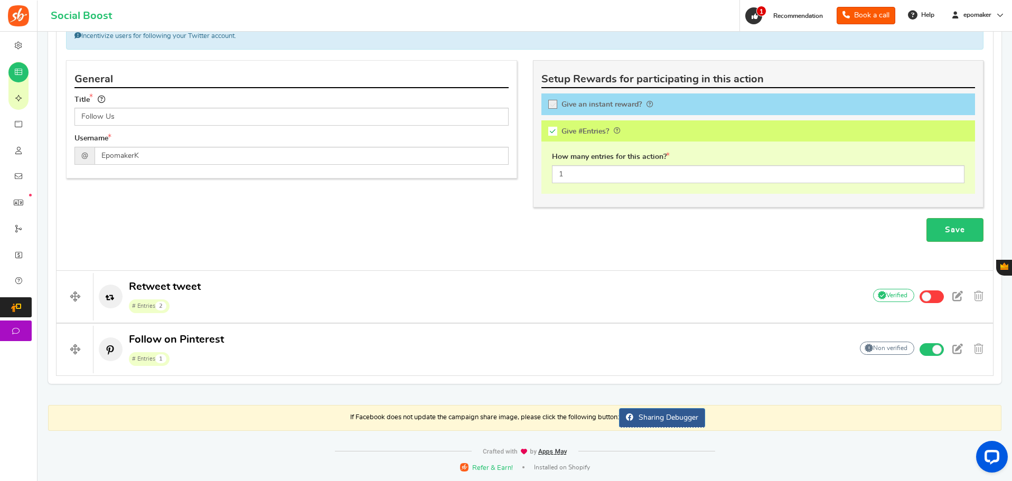
scroll to position [866, 0]
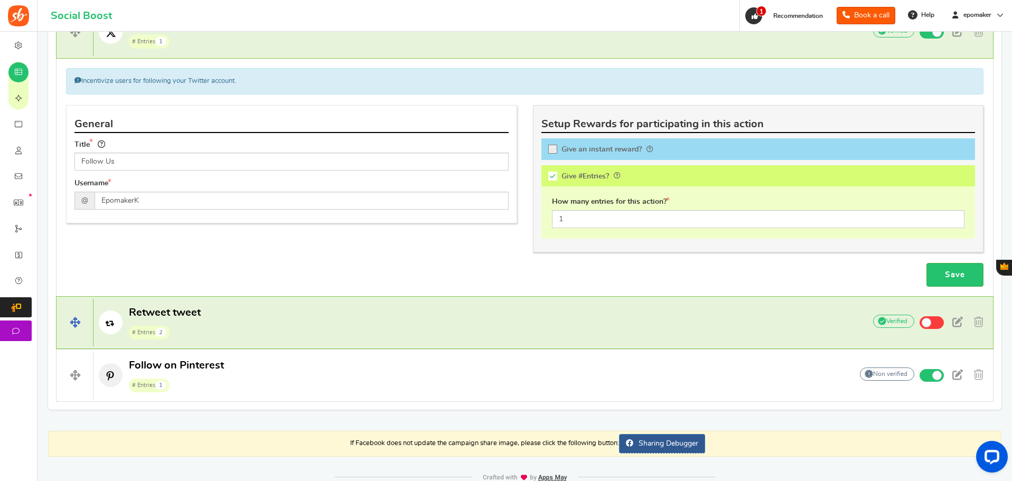
click at [413, 322] on p "Retweet tweet # Entries 2" at bounding box center [474, 323] width 761 height 34
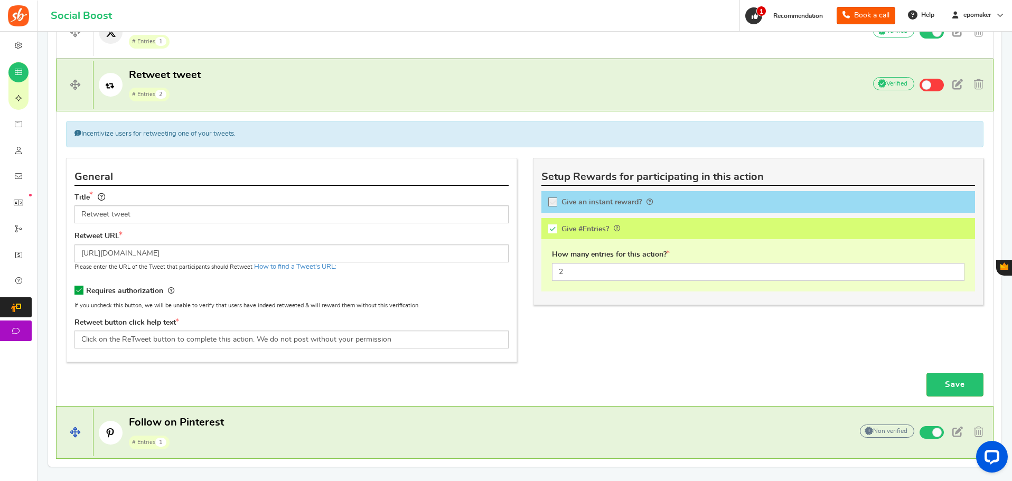
click at [434, 439] on p "Follow on Pinterest # Entries 1" at bounding box center [468, 433] width 748 height 34
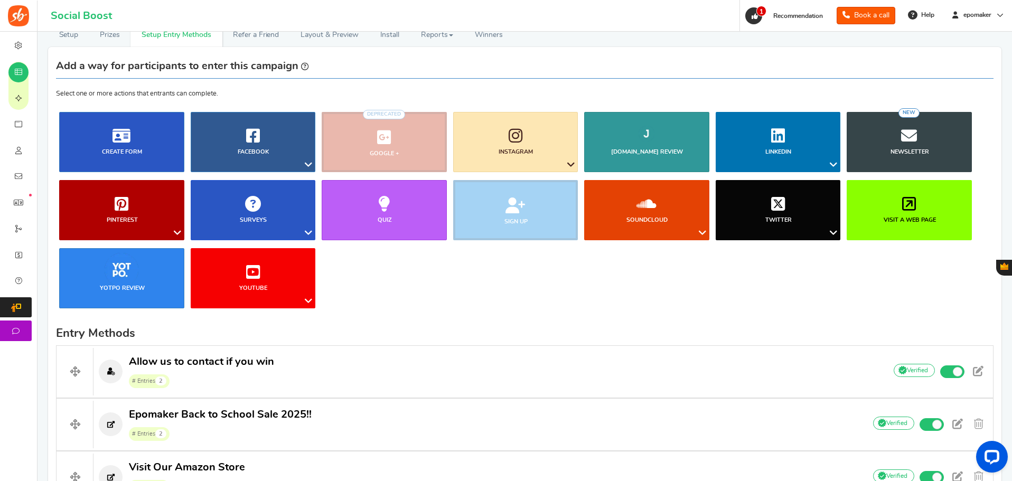
scroll to position [0, 0]
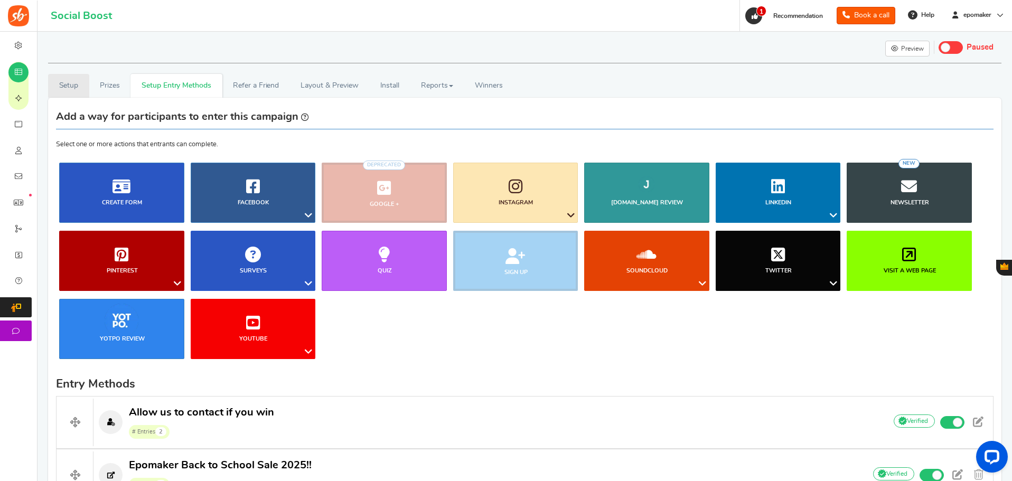
click at [83, 87] on link "Setup" at bounding box center [68, 86] width 41 height 24
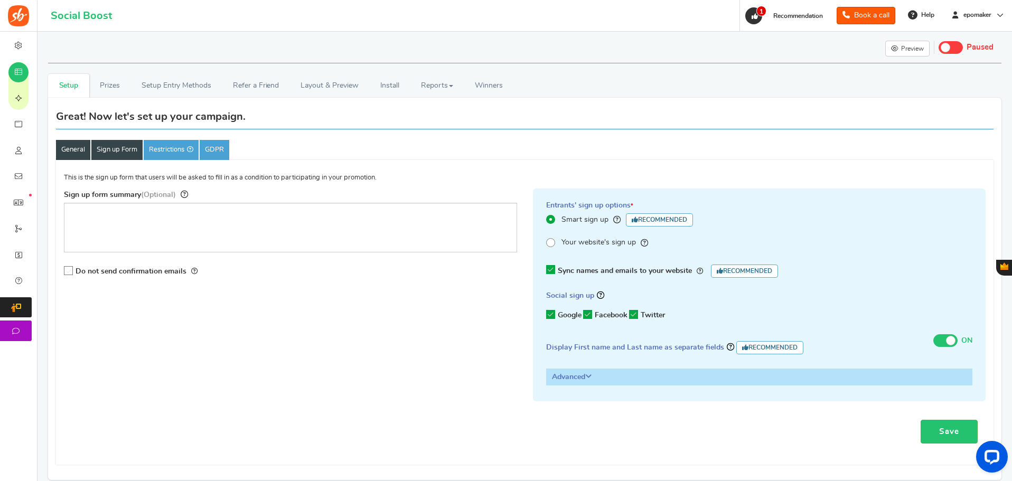
click at [74, 154] on link "General" at bounding box center [73, 150] width 34 height 20
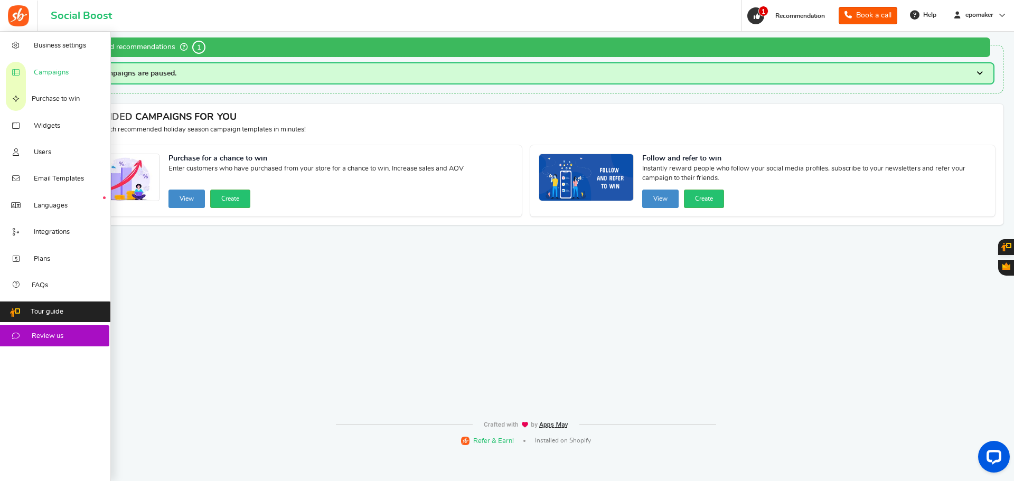
click at [54, 74] on span "Campaigns" at bounding box center [51, 73] width 35 height 10
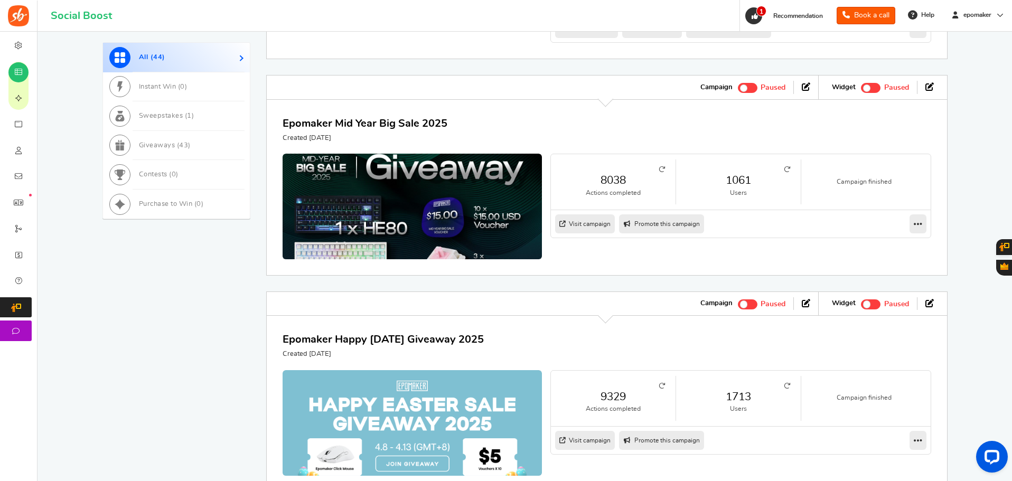
scroll to position [581, 0]
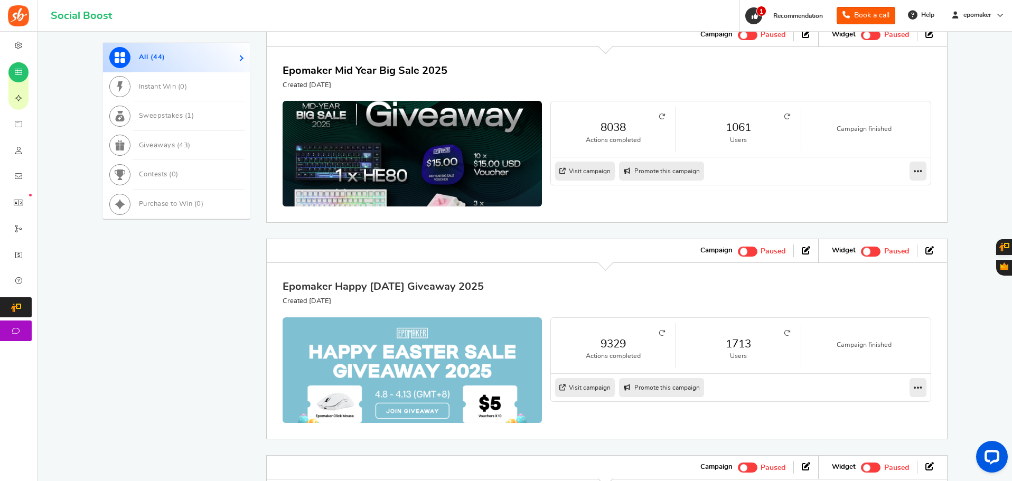
click at [448, 292] on link "Epomaker Happy [DATE] Giveaway 2025" at bounding box center [383, 287] width 201 height 11
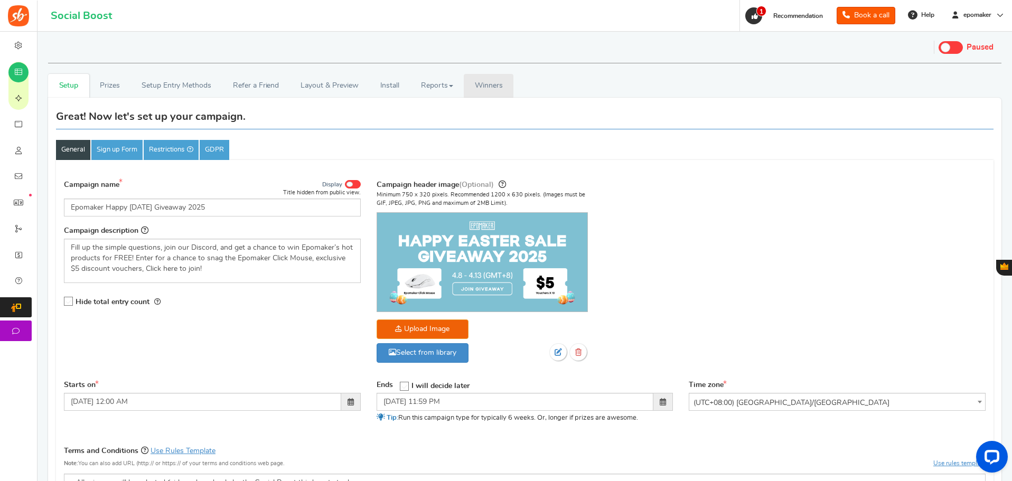
click at [487, 91] on link "Winners Winner Draw" at bounding box center [489, 86] width 50 height 24
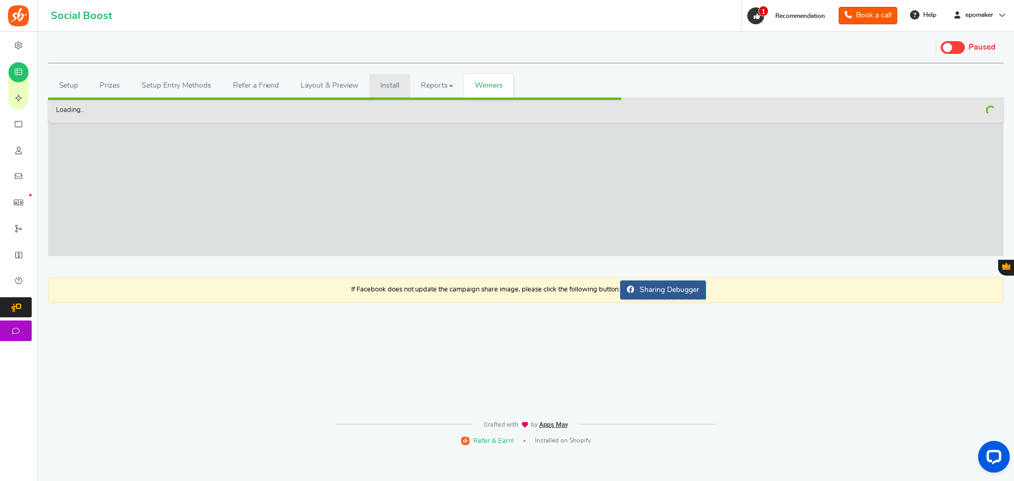
click at [389, 89] on link "Install" at bounding box center [389, 86] width 41 height 24
